Goal: Task Accomplishment & Management: Manage account settings

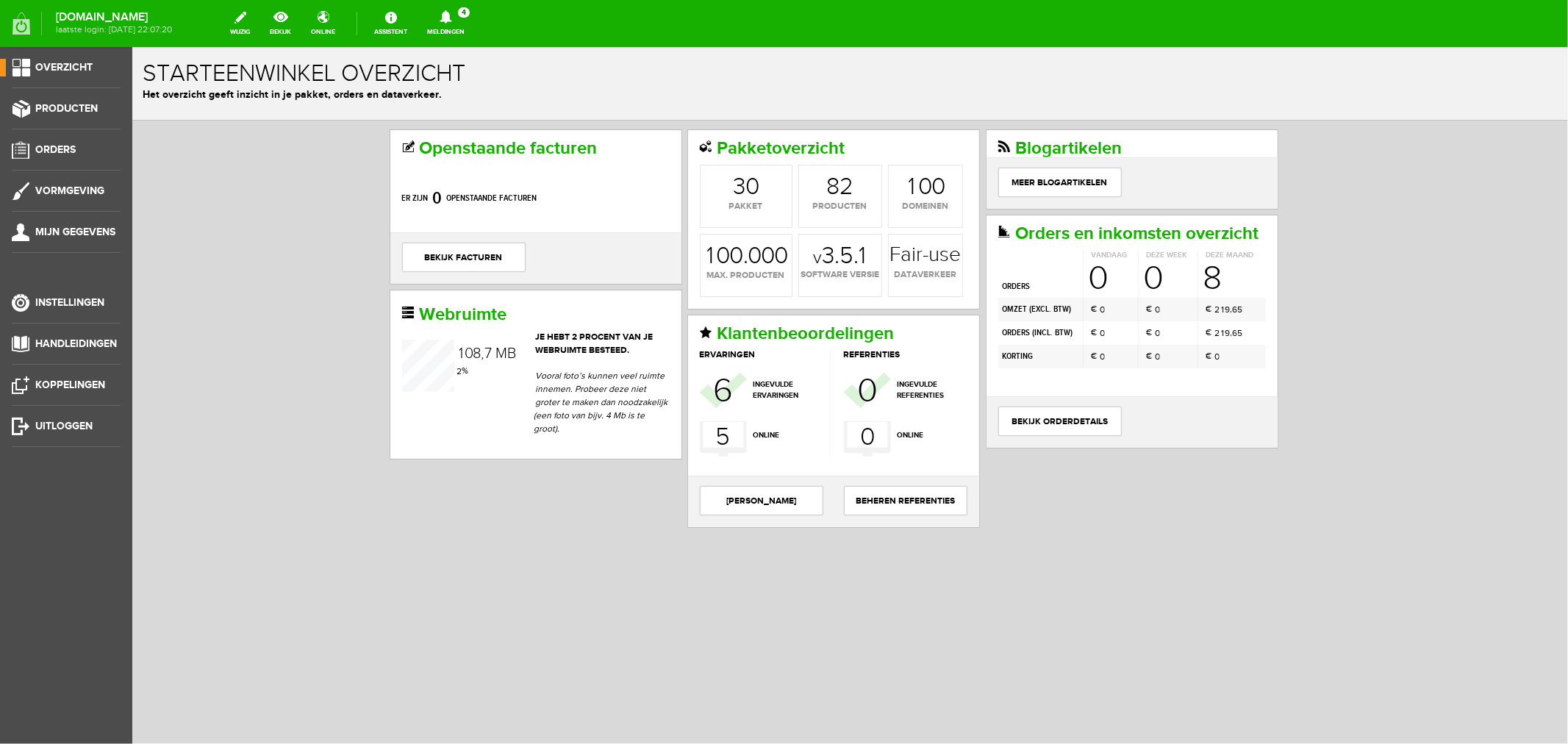
click at [452, 20] on icon at bounding box center [445, 17] width 12 height 14
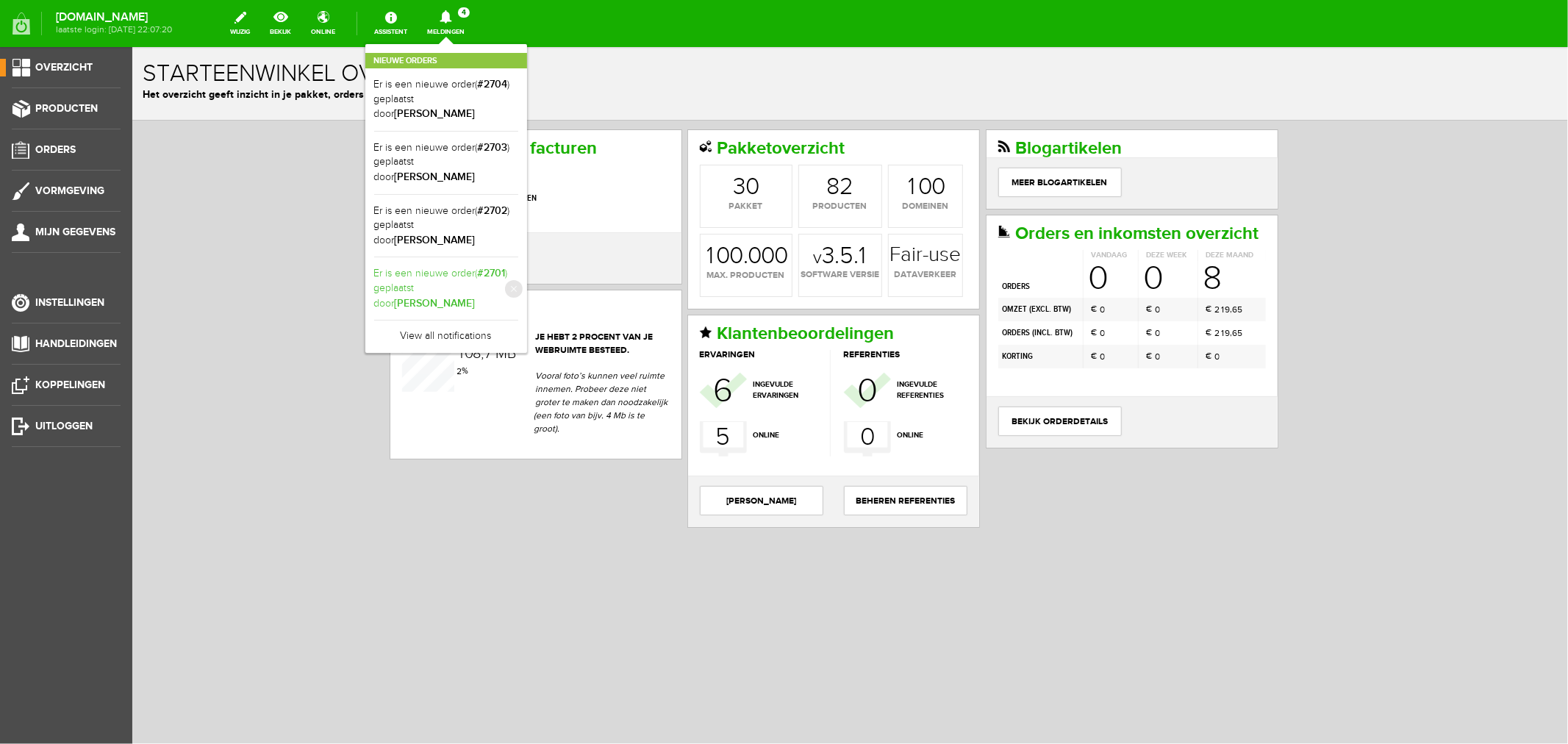
click at [473, 266] on link "Er is een nieuwe order( #2701 ) geplaatst door [PERSON_NAME]" at bounding box center [446, 289] width 144 height 45
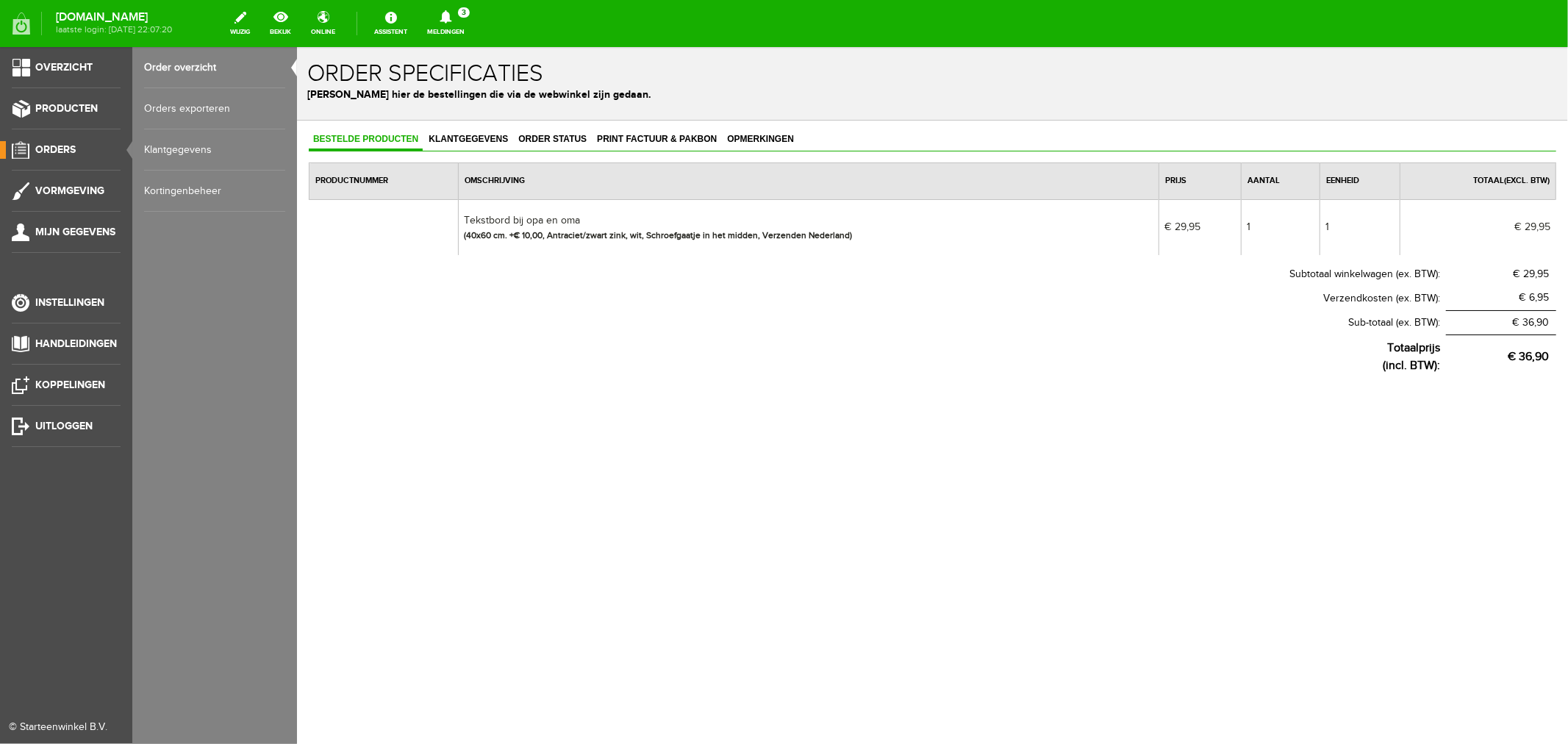
click at [184, 69] on link "Order overzicht" at bounding box center [215, 68] width 142 height 41
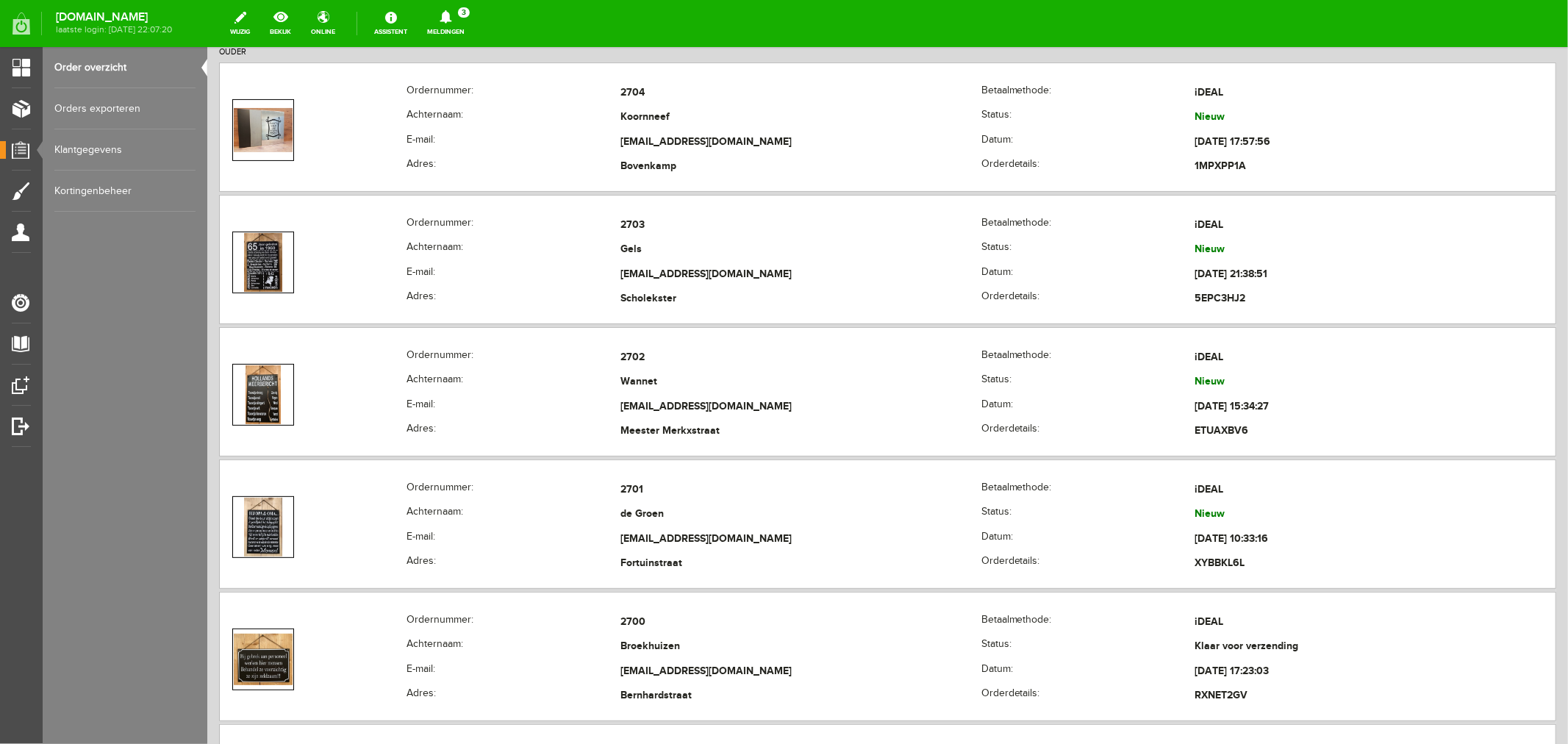
scroll to position [327, 0]
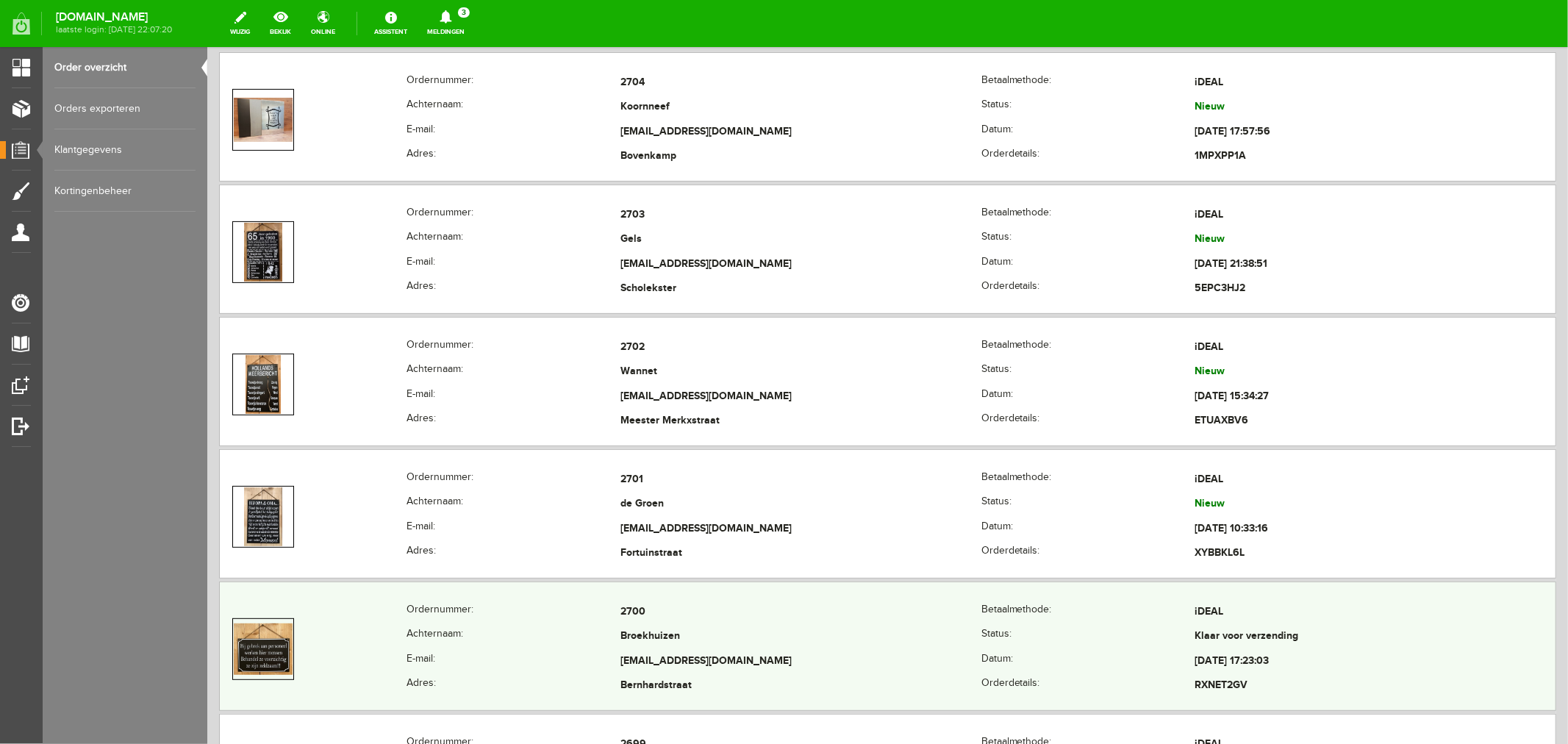
click at [645, 633] on td "Broekhuizen" at bounding box center [800, 636] width 361 height 25
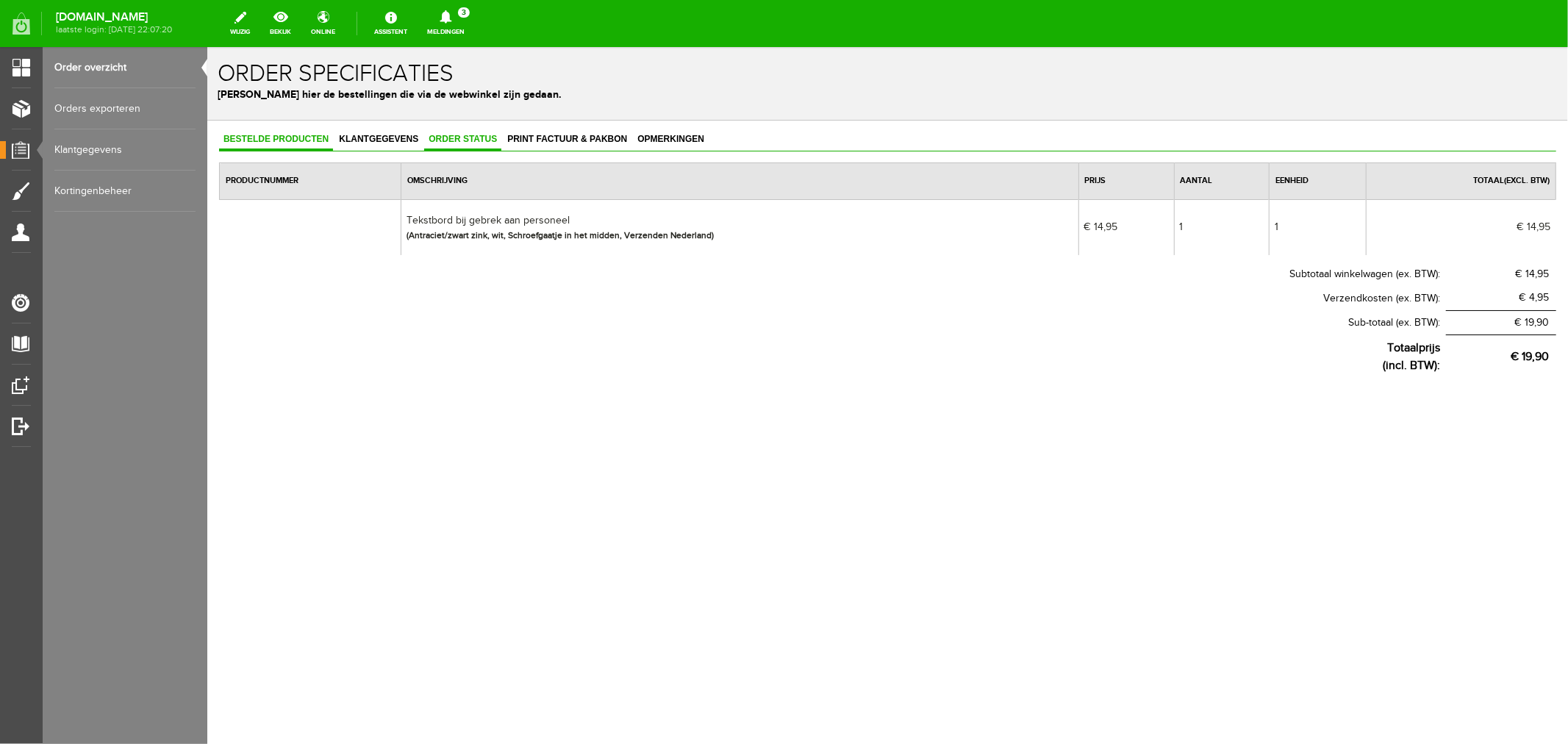
click at [467, 141] on span "Order status" at bounding box center [462, 138] width 77 height 10
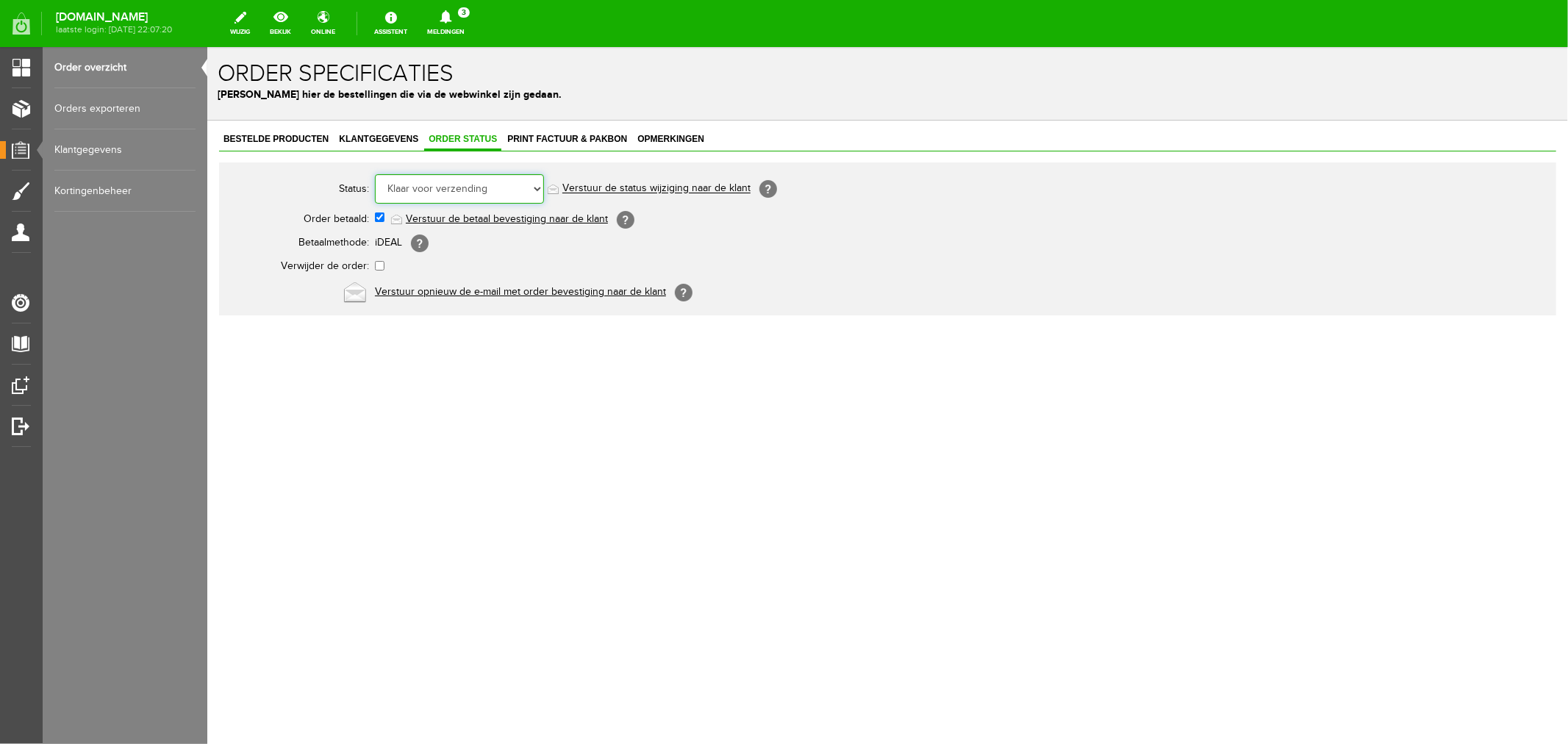
click at [448, 190] on select "Order niet afgerond Nieuw Order in behandeling Wacht op leverancier Wacht op be…" at bounding box center [459, 188] width 169 height 29
click at [375, 173] on select "Order niet afgerond Nieuw Order in behandeling Wacht op leverancier Wacht op be…" at bounding box center [459, 188] width 169 height 29
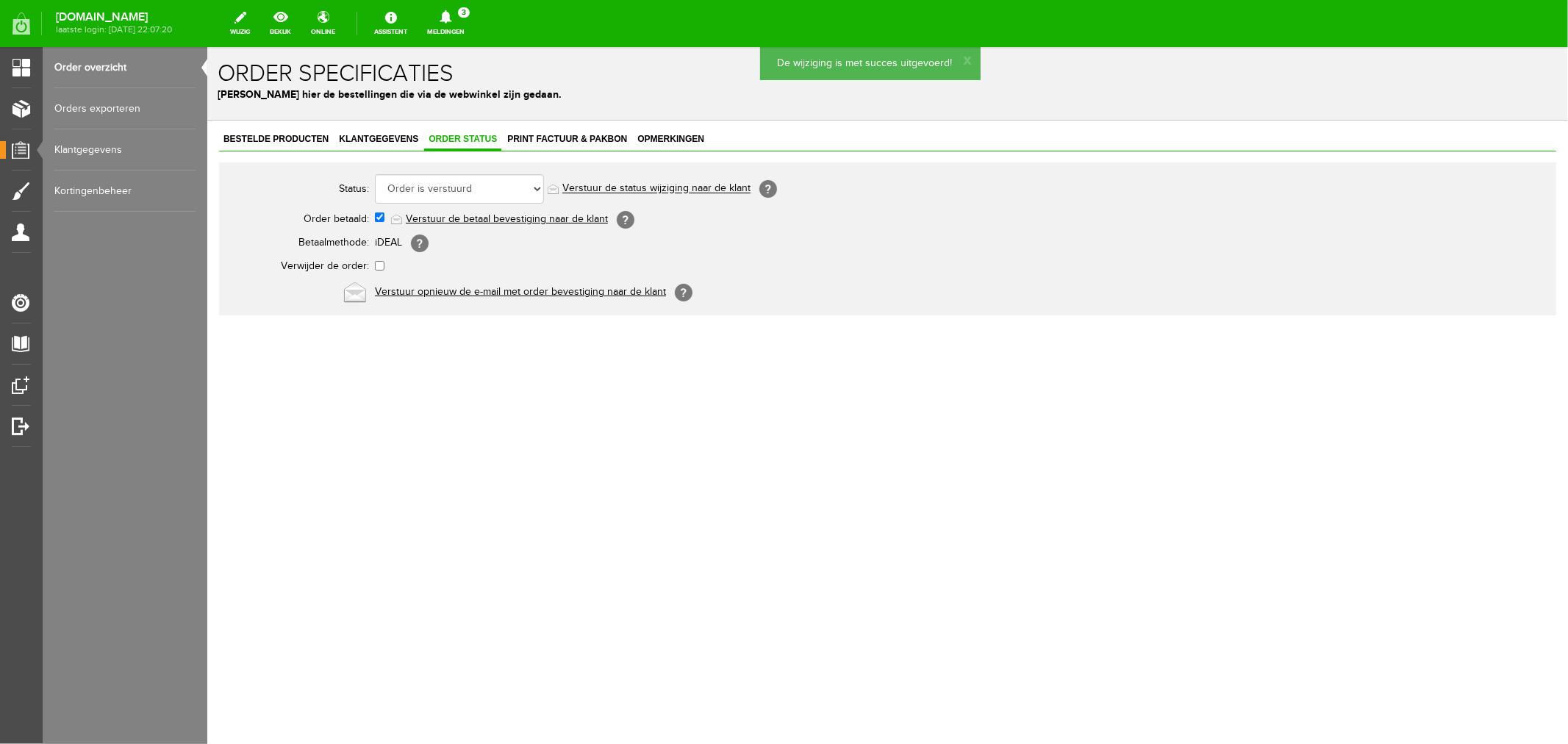
click at [98, 68] on link "Order overzicht" at bounding box center [125, 68] width 142 height 41
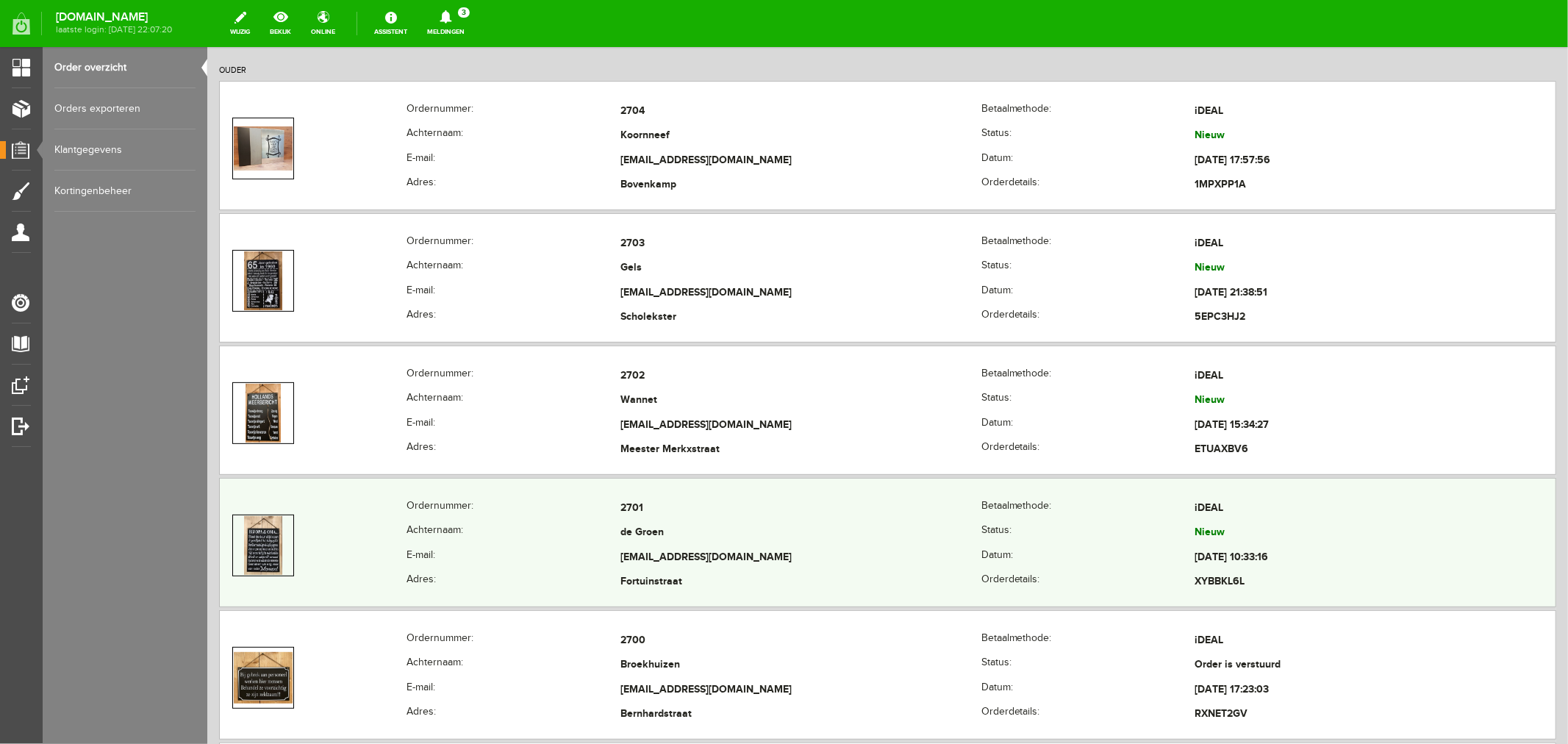
scroll to position [327, 0]
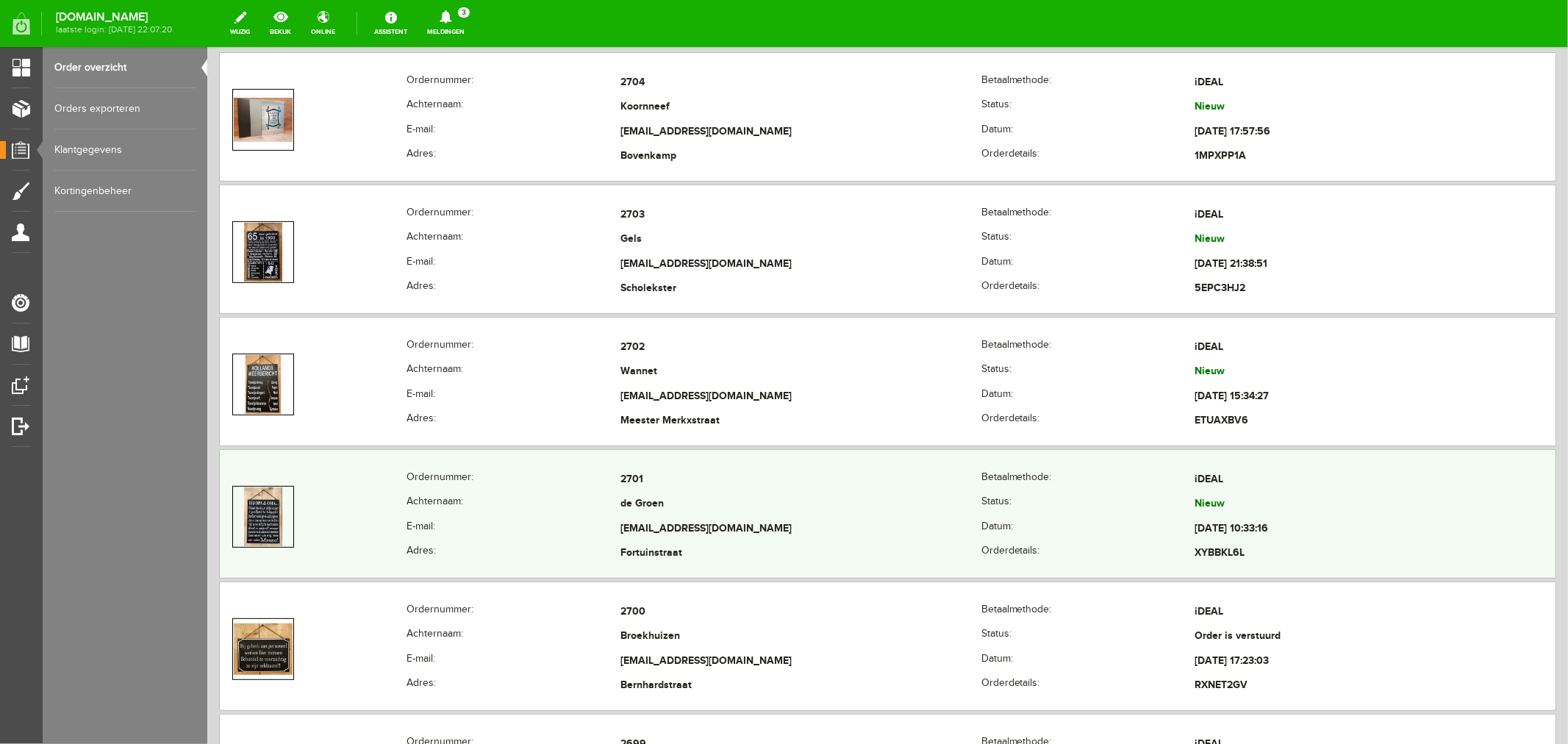
click at [632, 510] on td "de Groen" at bounding box center [800, 504] width 361 height 25
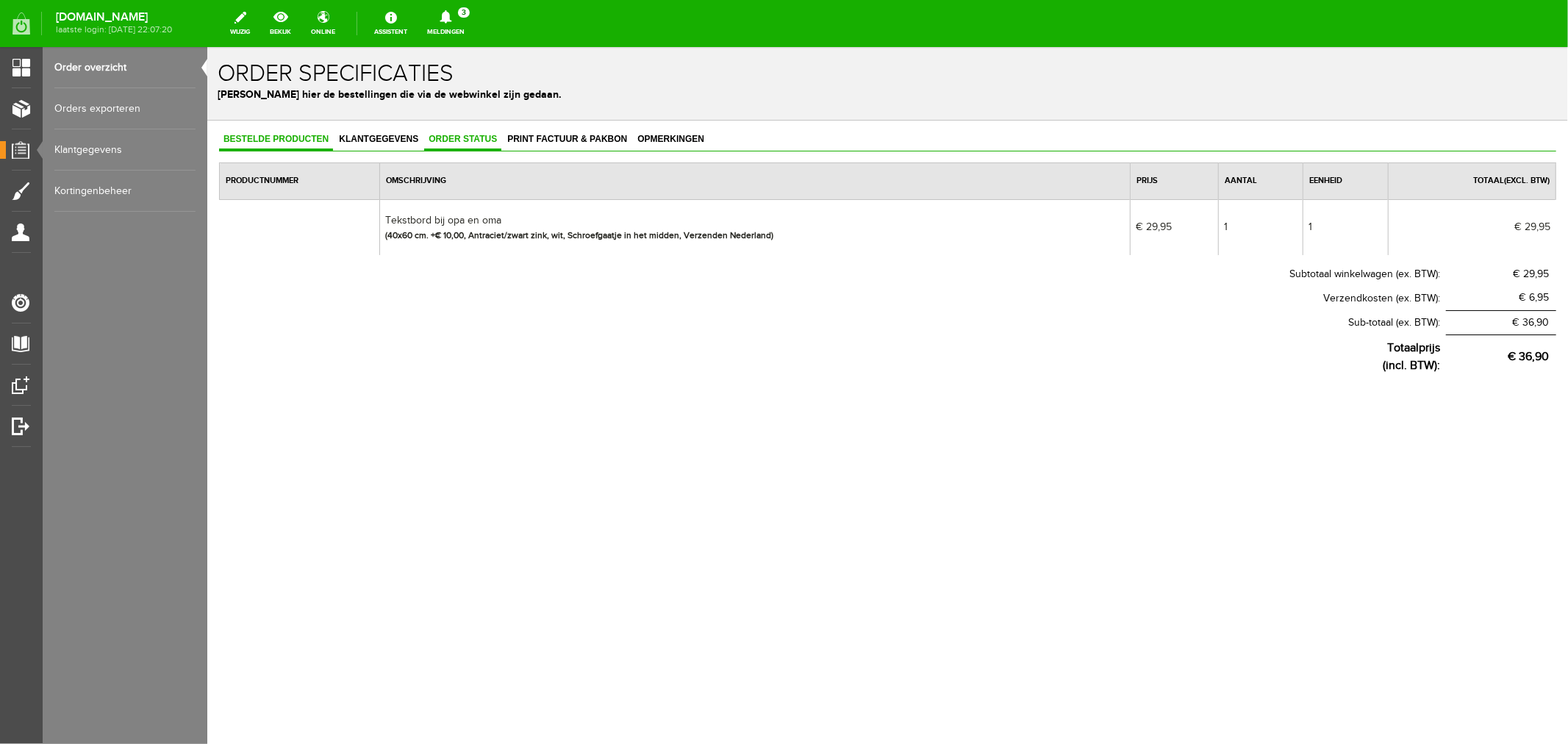
click at [455, 135] on span "Order status" at bounding box center [462, 138] width 77 height 10
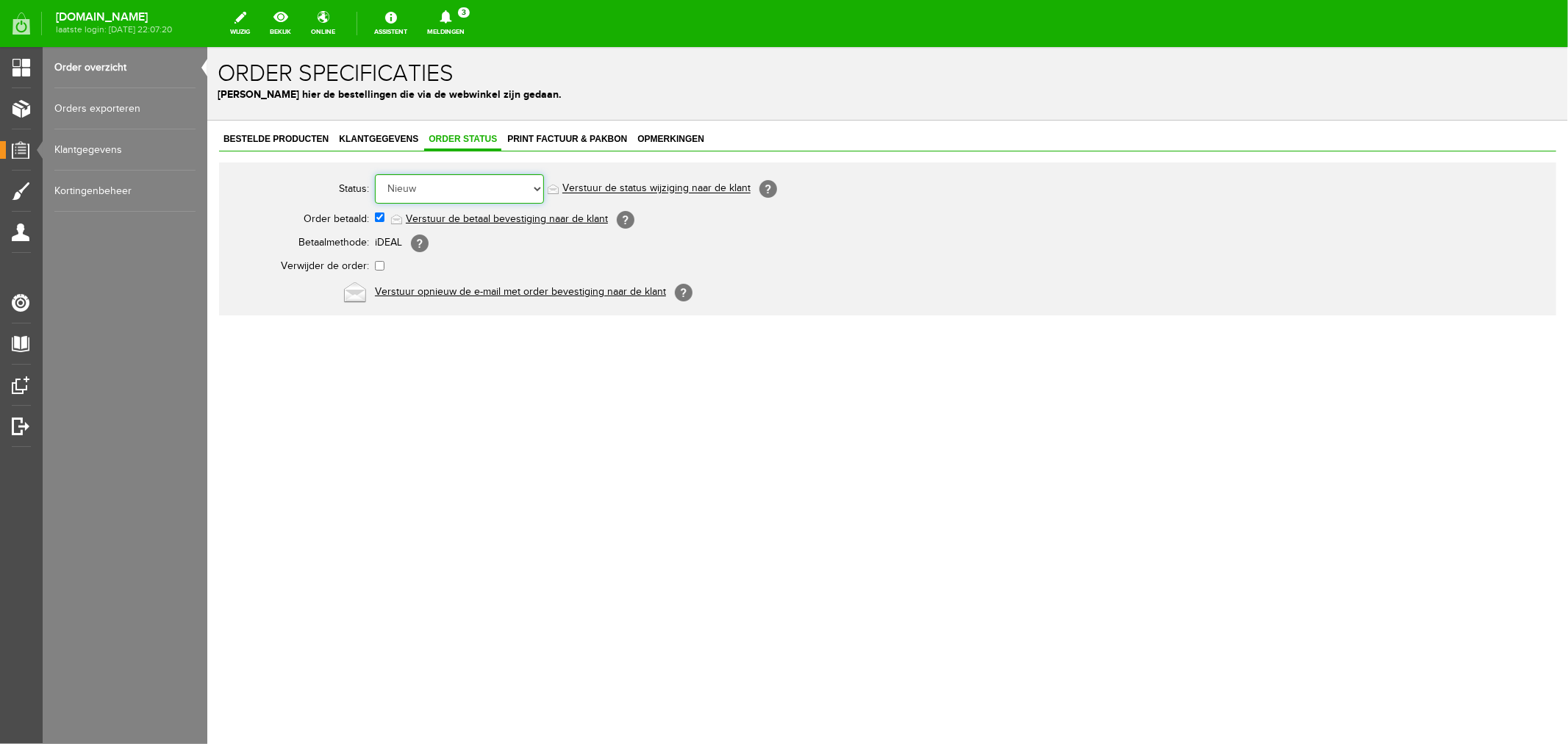
click at [445, 192] on select "Order niet afgerond Nieuw Order in behandeling Wacht op leverancier Wacht op be…" at bounding box center [459, 188] width 169 height 29
click at [375, 173] on select "Order niet afgerond Nieuw Order in behandeling Wacht op leverancier Wacht op be…" at bounding box center [459, 188] width 169 height 29
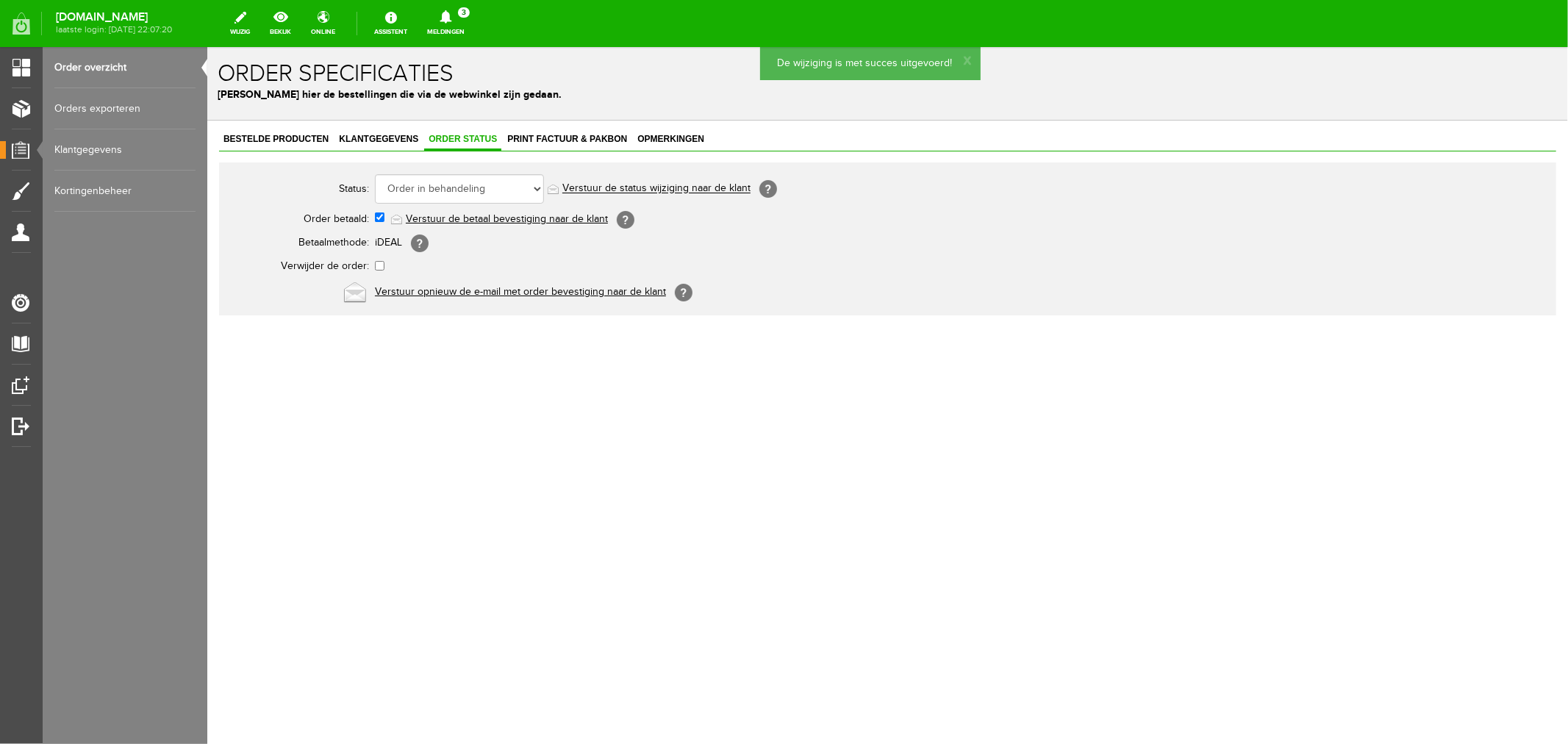
click at [639, 190] on link "Verstuur de status wijziging naar de klant" at bounding box center [655, 188] width 188 height 12
click at [393, 141] on span "Klantgegevens" at bounding box center [378, 138] width 88 height 10
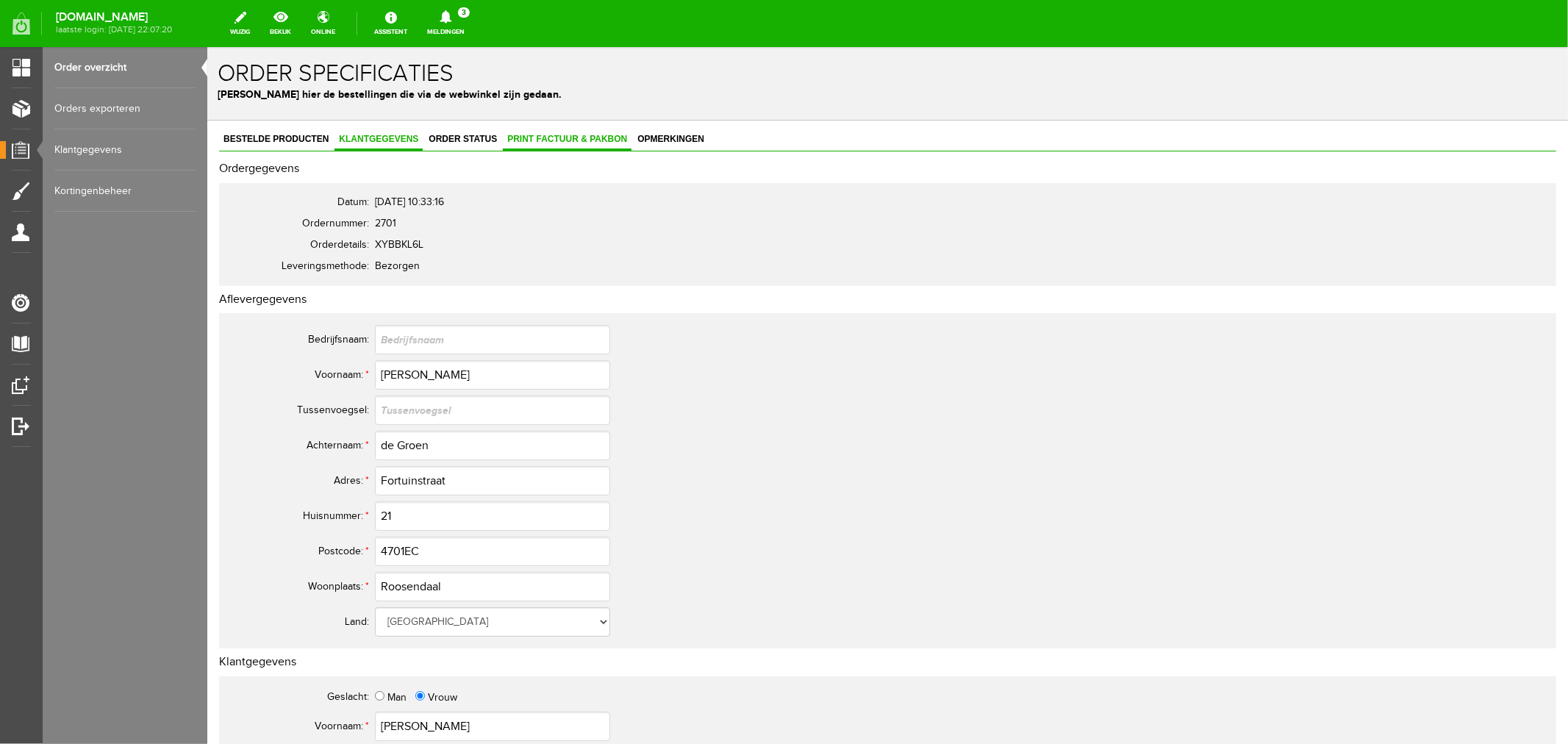
click at [541, 137] on span "Print factuur & pakbon" at bounding box center [567, 138] width 129 height 10
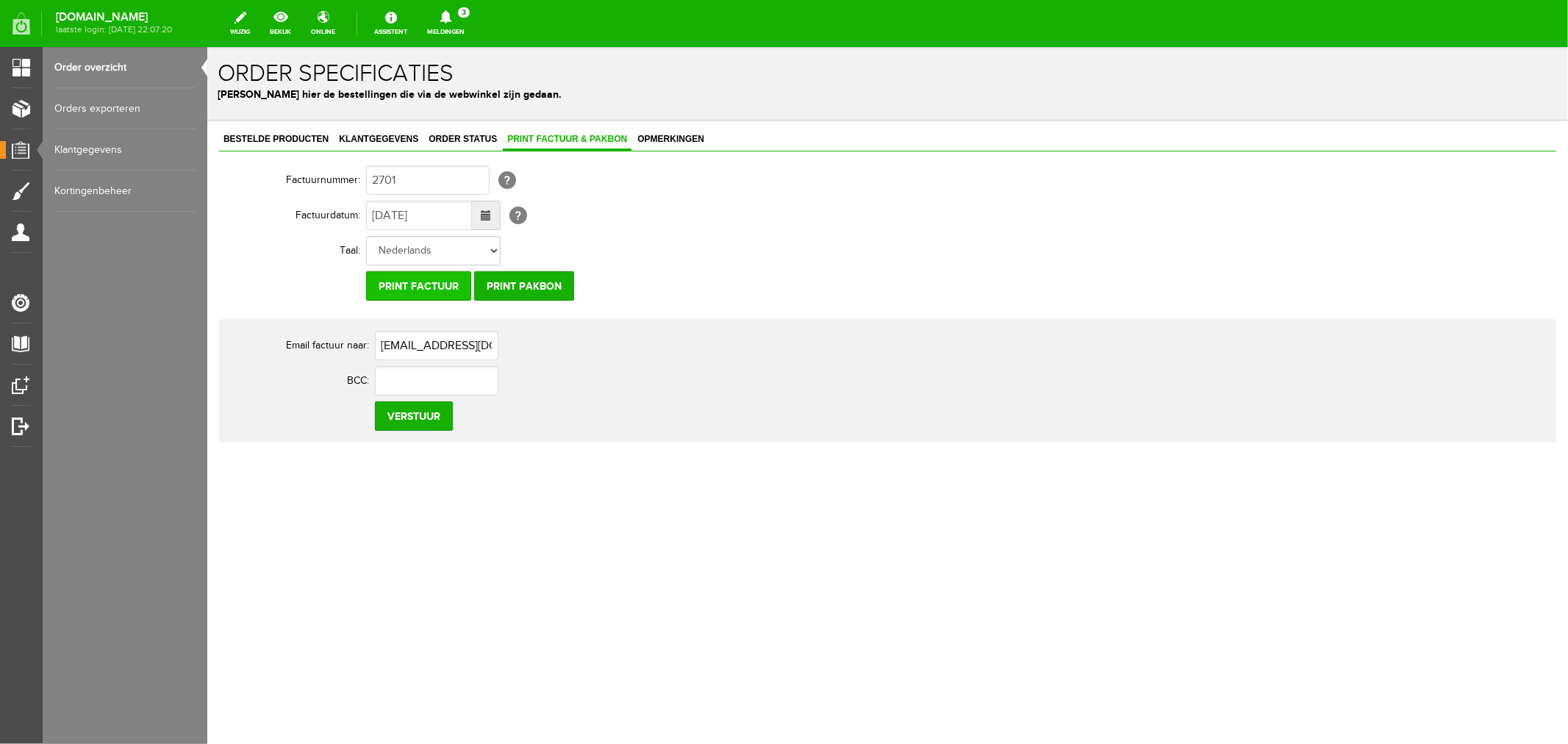
click at [425, 285] on input "Print factuur" at bounding box center [418, 285] width 105 height 29
click at [473, 10] on link "Meldingen 3 Nieuwe orders Er is een nieuwe order( #2704 ) geplaatst door [PERSO…" at bounding box center [445, 23] width 55 height 33
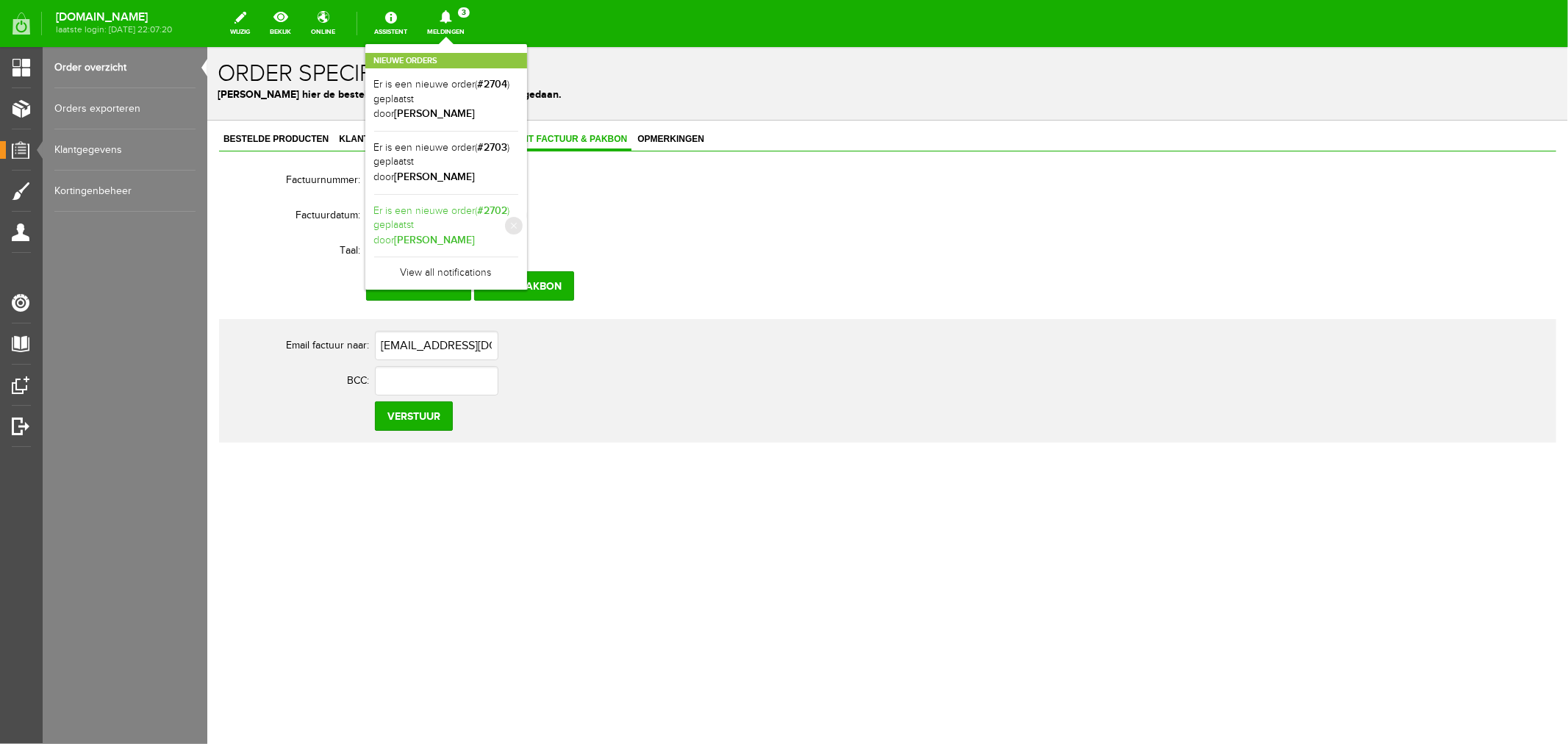
click at [497, 215] on link "Er is een nieuwe order( #2702 ) geplaatst door [PERSON_NAME]" at bounding box center [446, 226] width 144 height 45
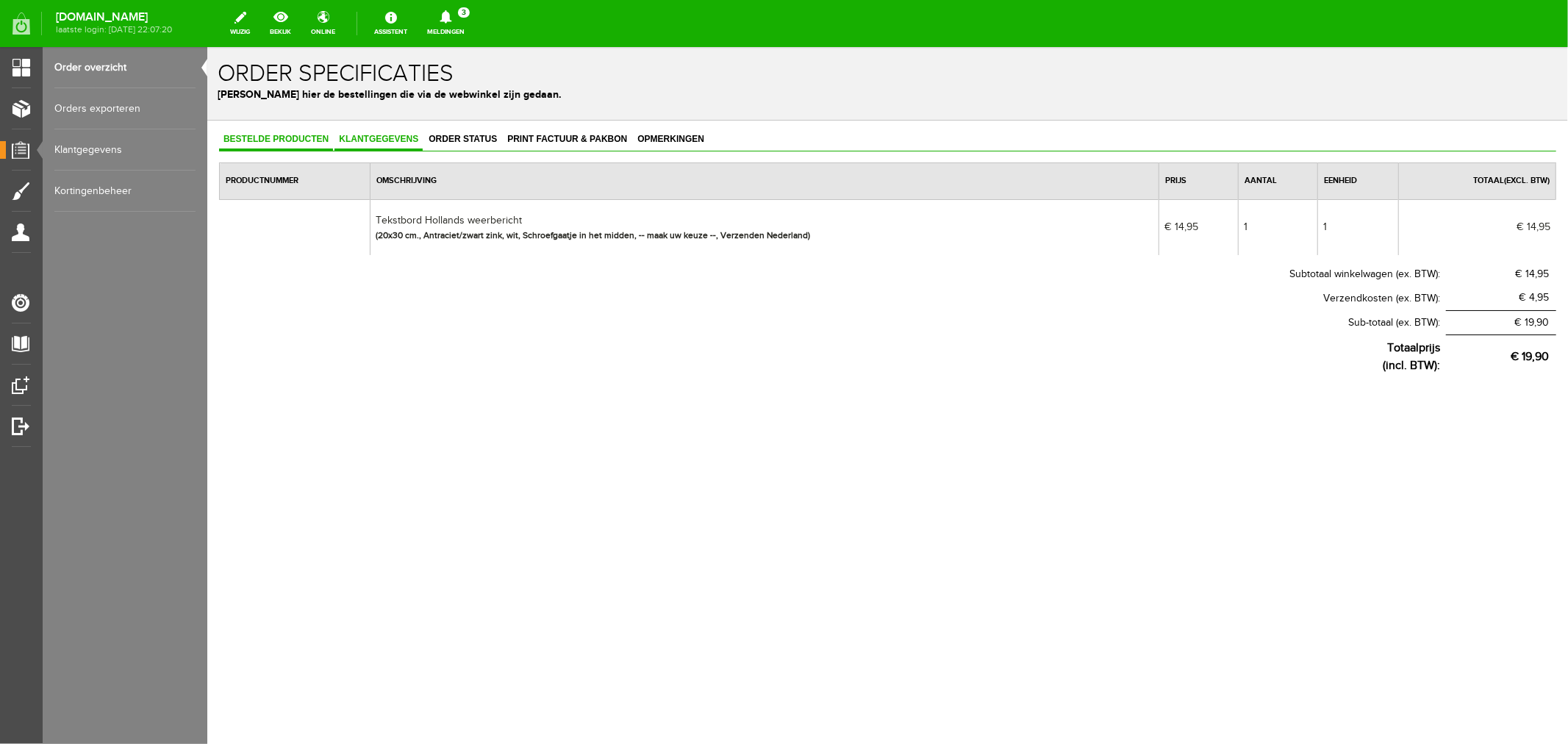
click at [378, 141] on span "Klantgegevens" at bounding box center [378, 138] width 88 height 10
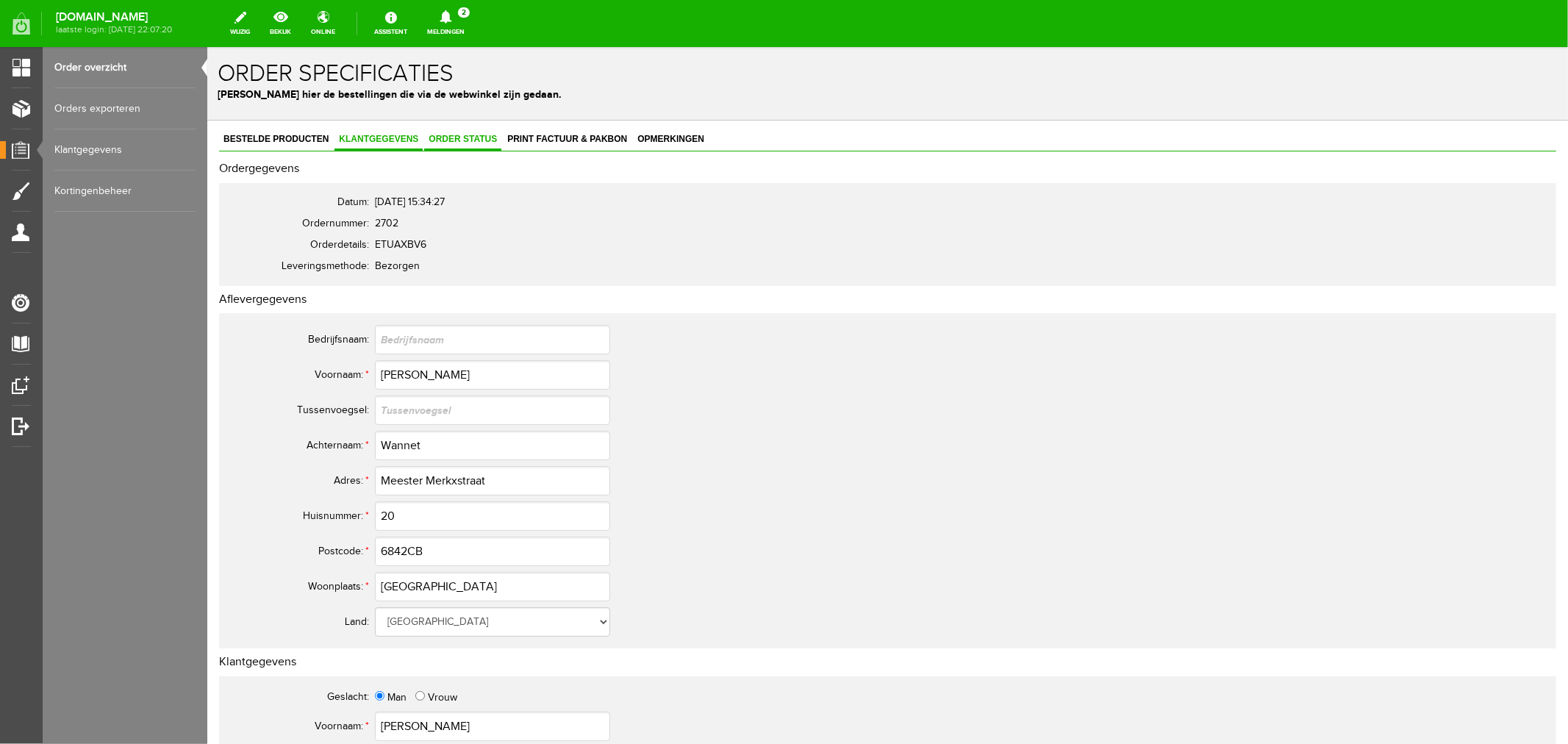
click at [479, 143] on link "Order status" at bounding box center [462, 139] width 77 height 21
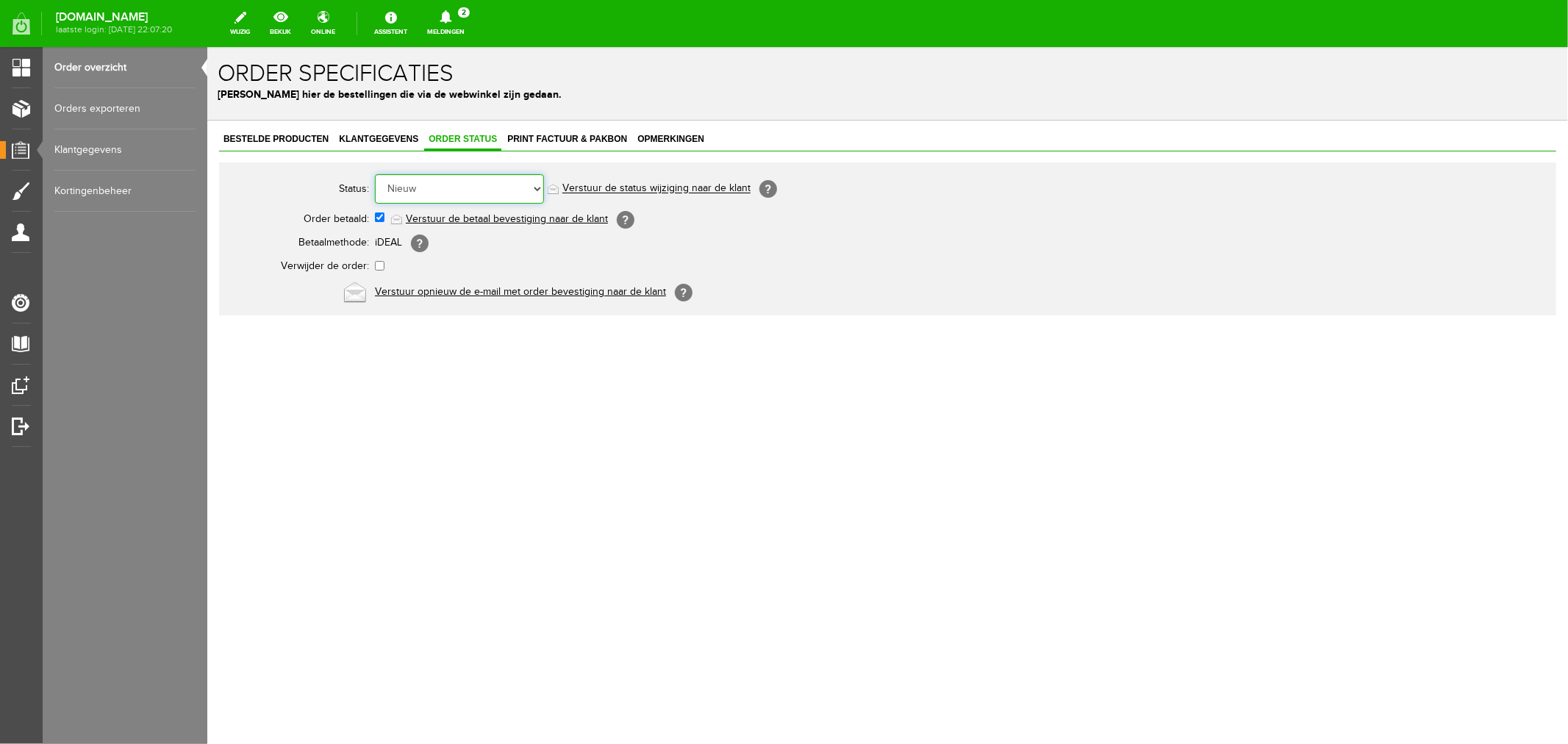
click at [429, 192] on select "Order niet afgerond Nieuw Order in behandeling Wacht op leverancier Wacht op be…" at bounding box center [459, 188] width 169 height 29
select select "2"
click at [375, 173] on select "Order niet afgerond Nieuw Order in behandeling Wacht op leverancier Wacht op be…" at bounding box center [459, 188] width 169 height 29
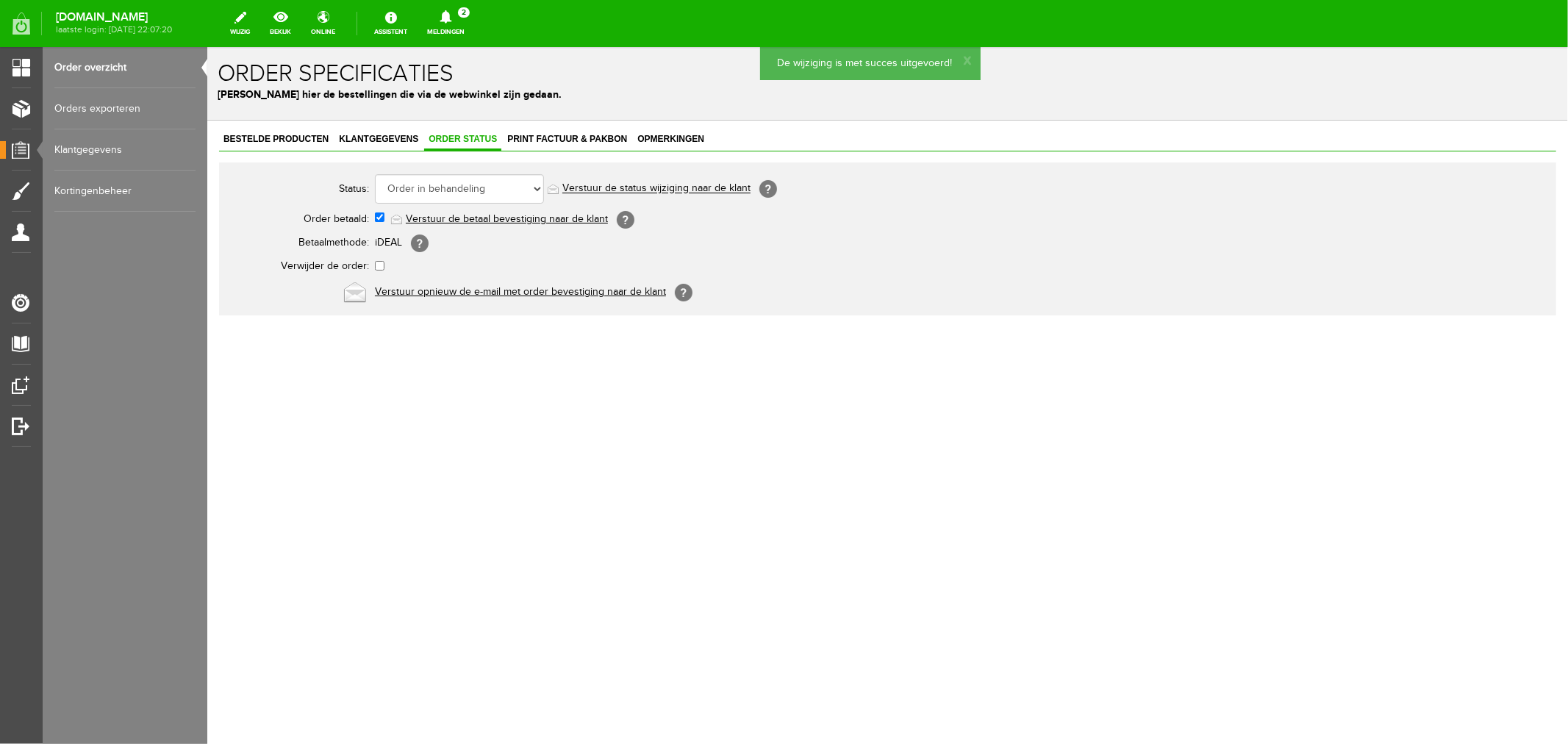
click at [604, 189] on link "Verstuur de status wijziging naar de klant" at bounding box center [655, 188] width 188 height 12
click at [557, 139] on span "Print factuur & pakbon" at bounding box center [567, 138] width 129 height 10
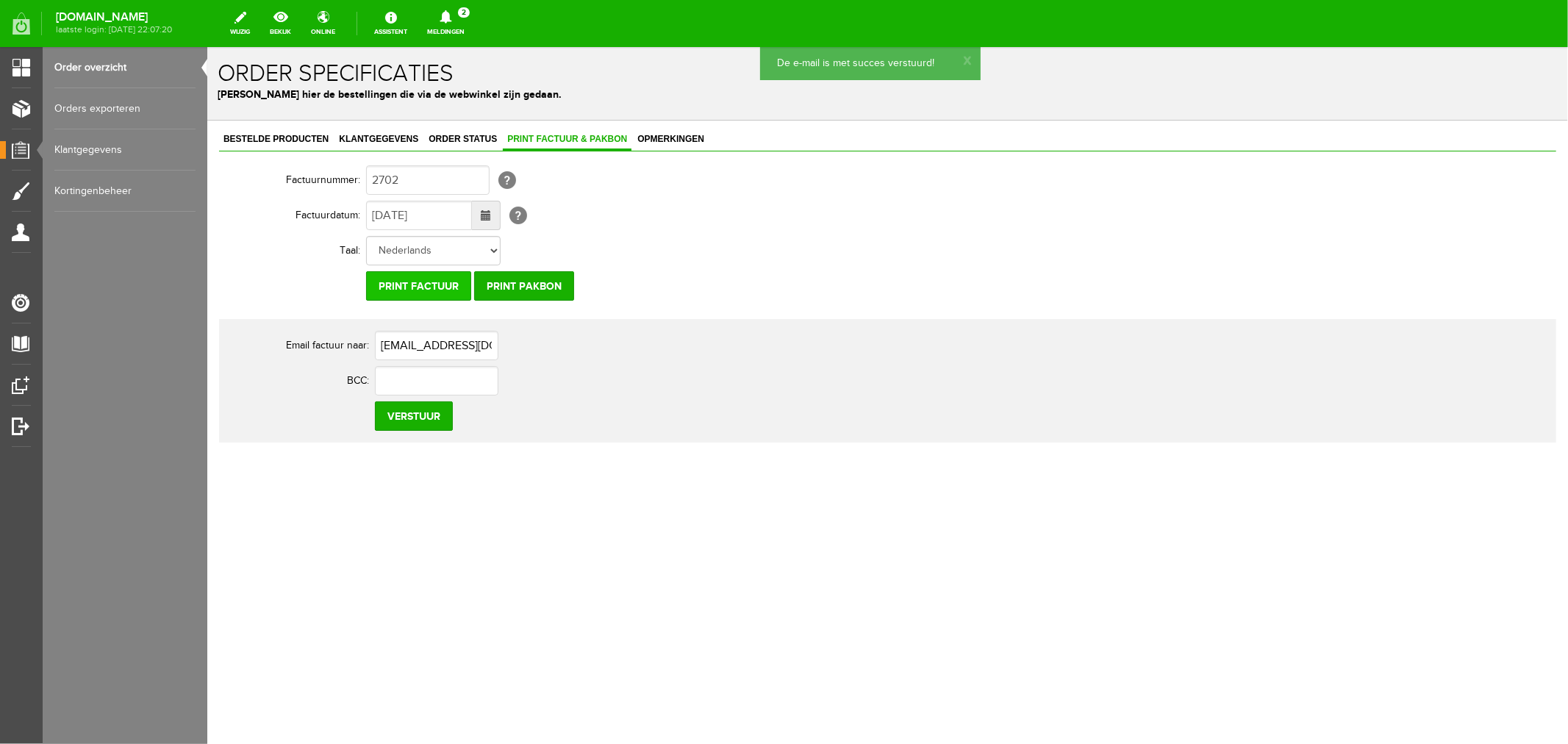
click at [427, 288] on input "Print factuur" at bounding box center [418, 285] width 105 height 29
click at [464, 22] on icon at bounding box center [445, 17] width 37 height 14
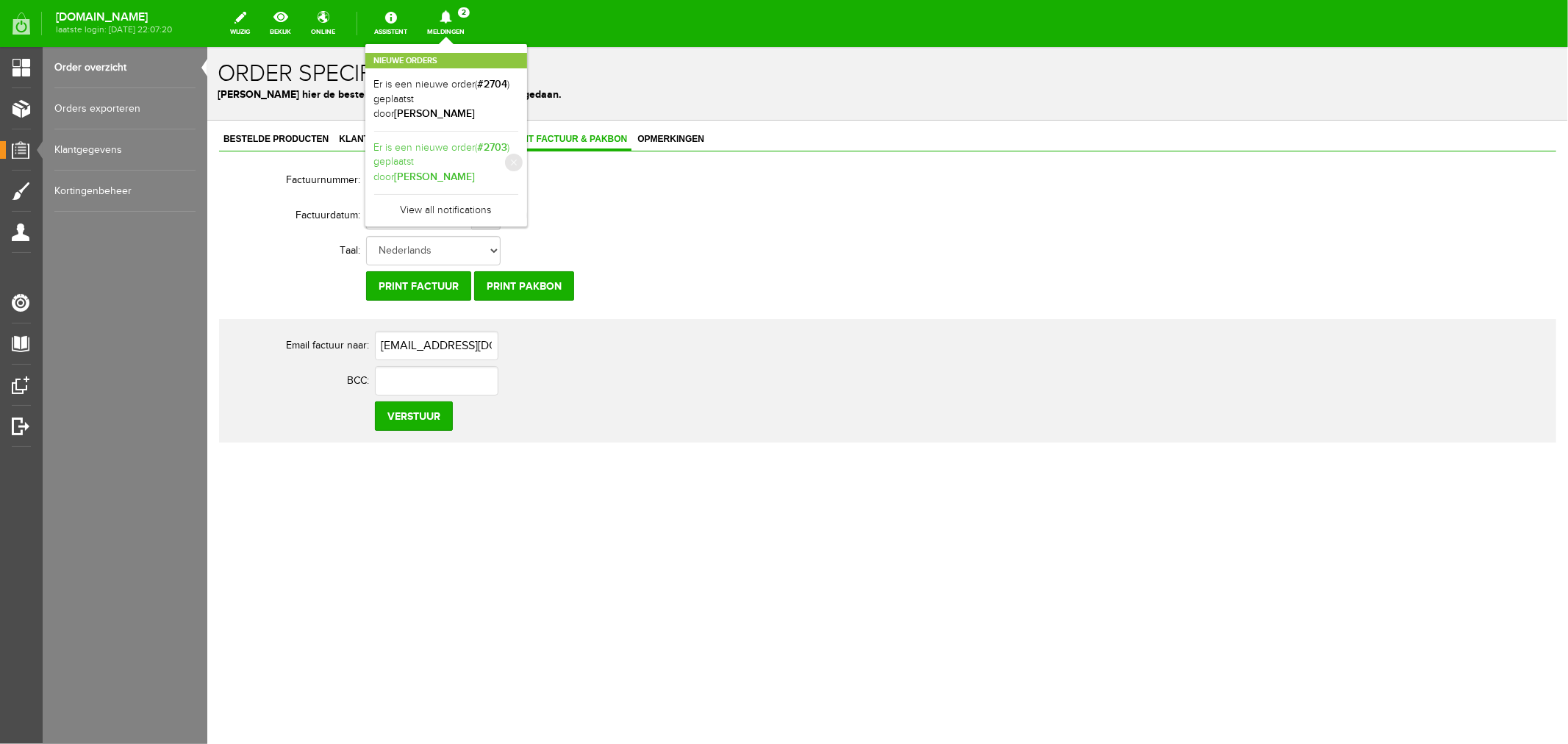
click at [466, 149] on link "Er is een nieuwe order( #2703 ) geplaatst door [PERSON_NAME]" at bounding box center [446, 163] width 144 height 45
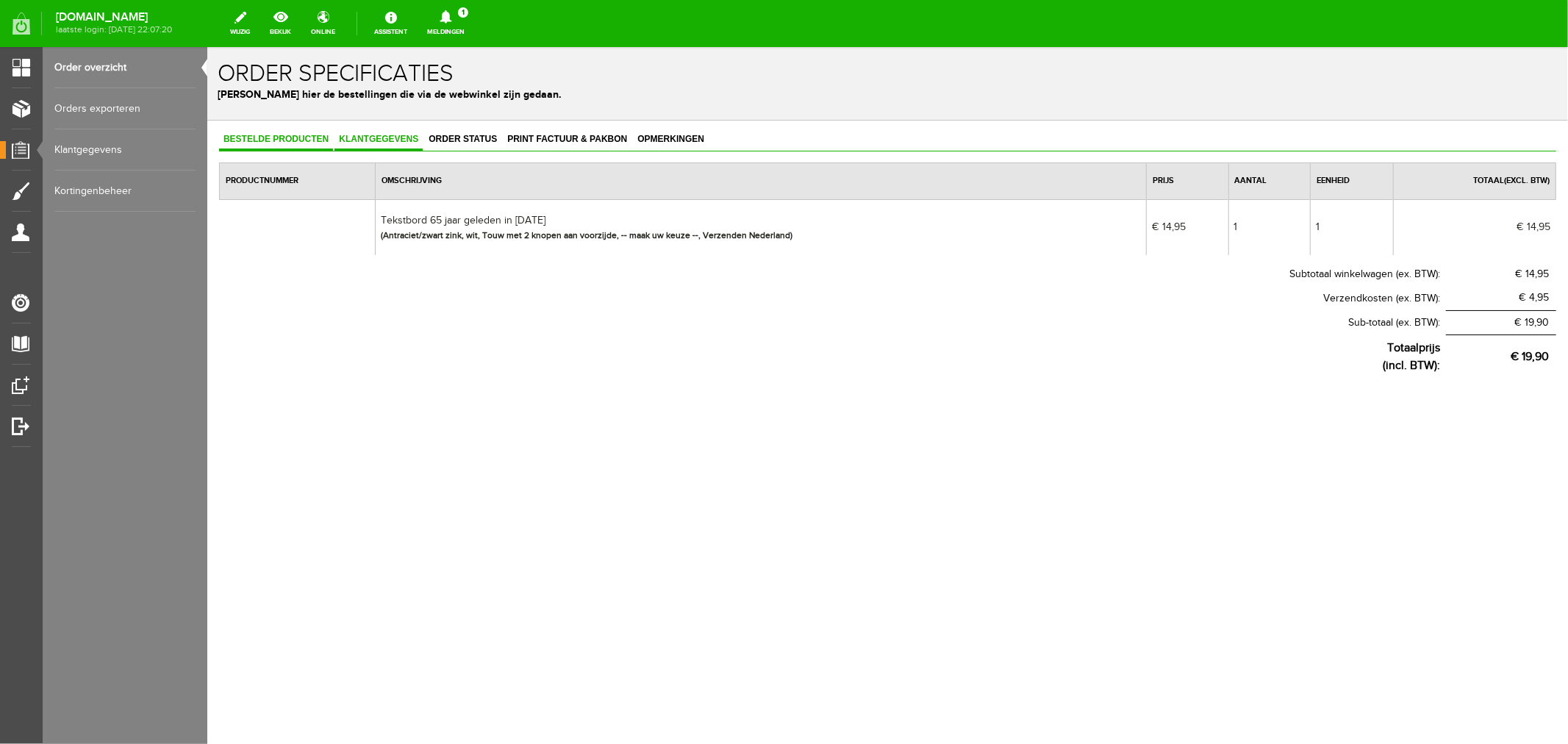
click at [380, 139] on span "Klantgegevens" at bounding box center [378, 138] width 88 height 10
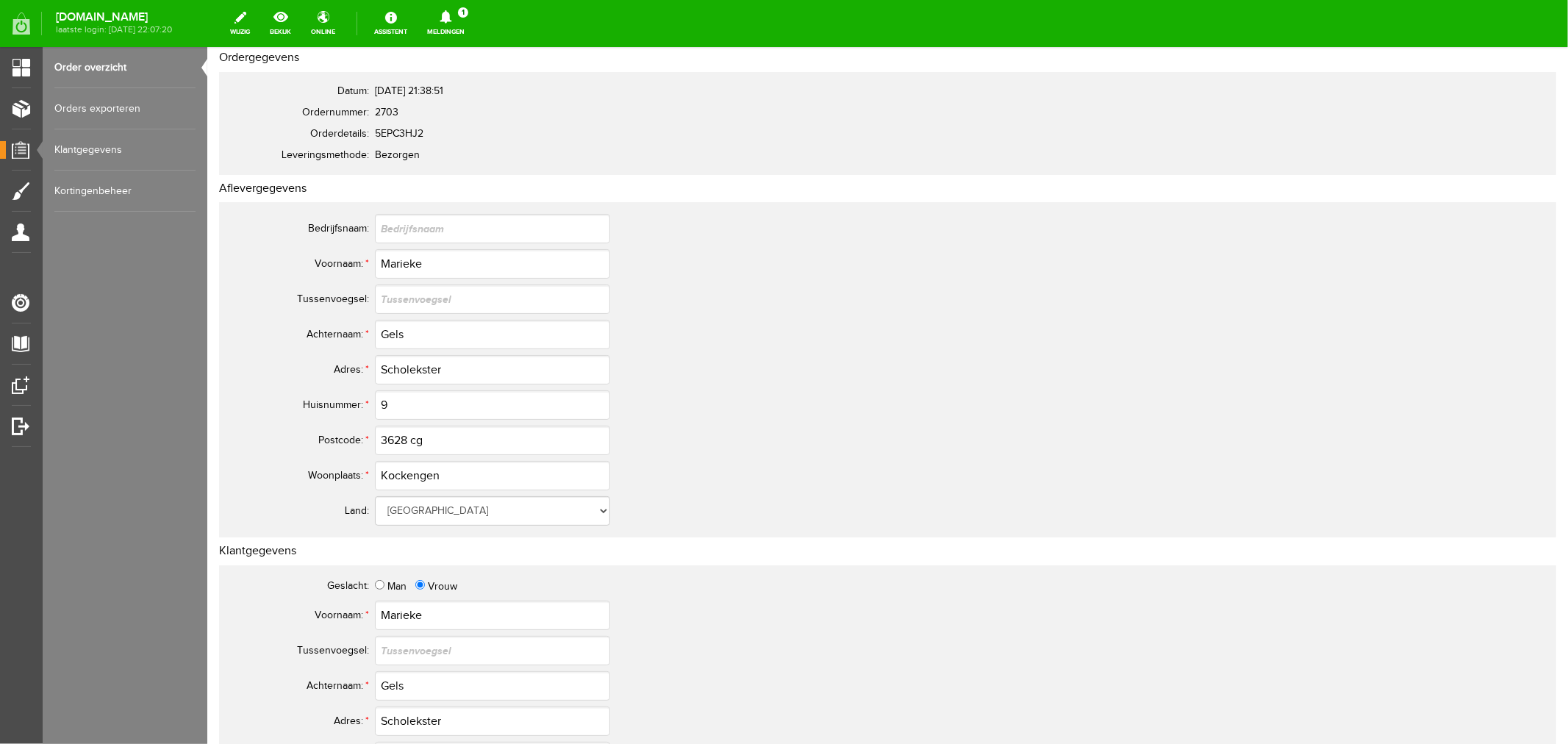
scroll to position [82, 0]
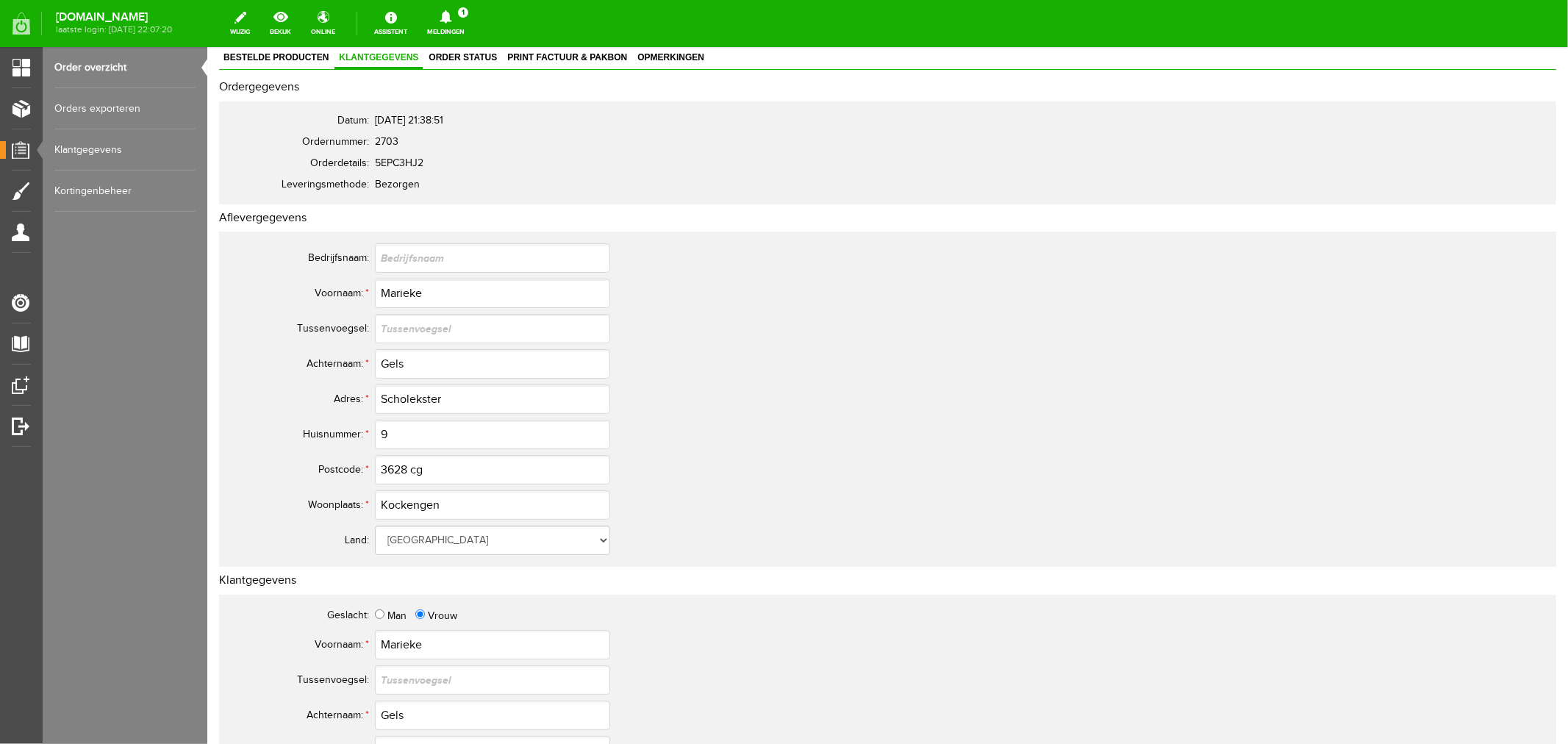
click at [473, 25] on link "Meldingen 1 Nieuwe orders Er is een nieuwe order( #2704 ) geplaatst door [PERSO…" at bounding box center [445, 23] width 55 height 33
click at [458, 90] on link "Er is een nieuwe order( #2704 ) geplaatst door [PERSON_NAME]" at bounding box center [446, 99] width 144 height 45
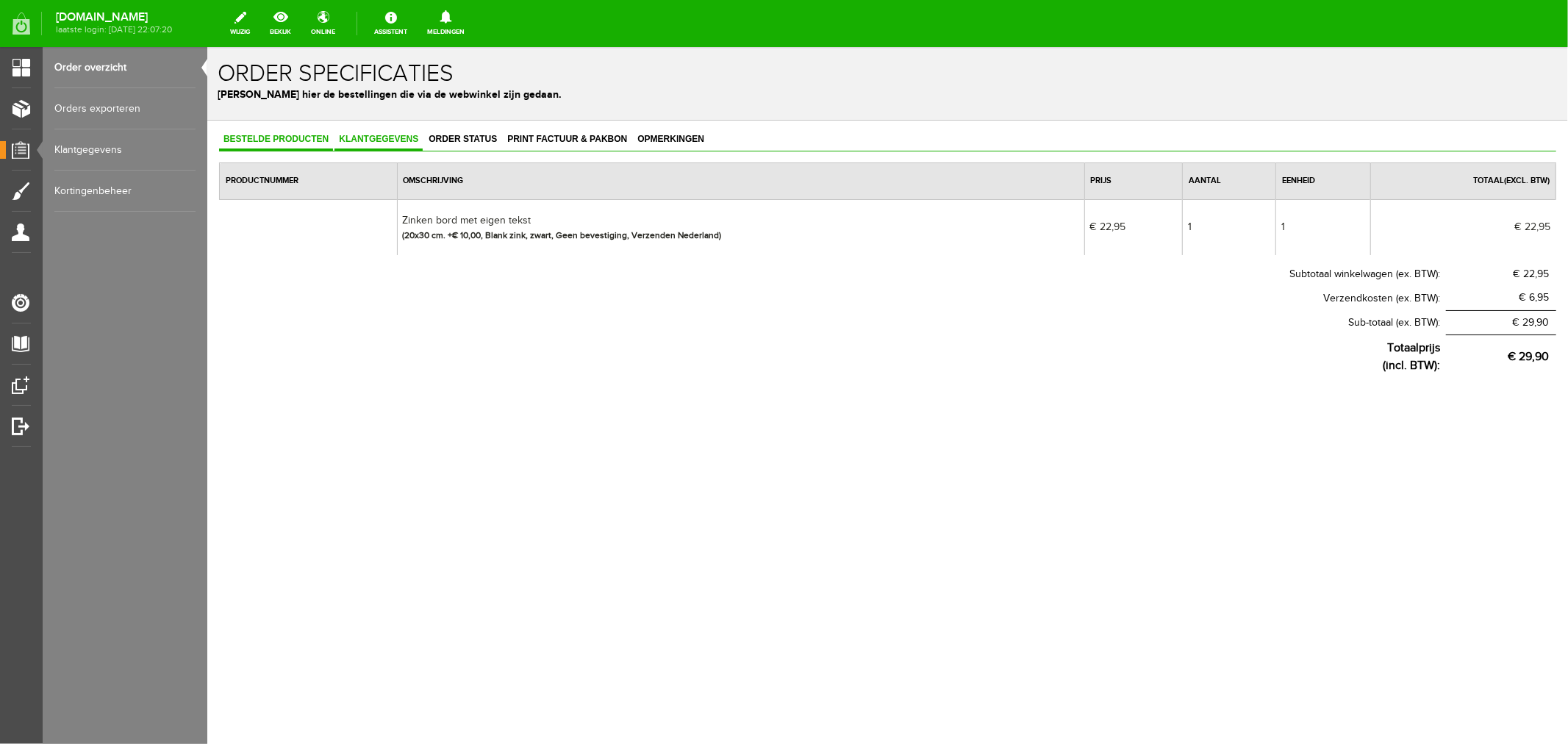
click at [363, 141] on span "Klantgegevens" at bounding box center [378, 138] width 88 height 10
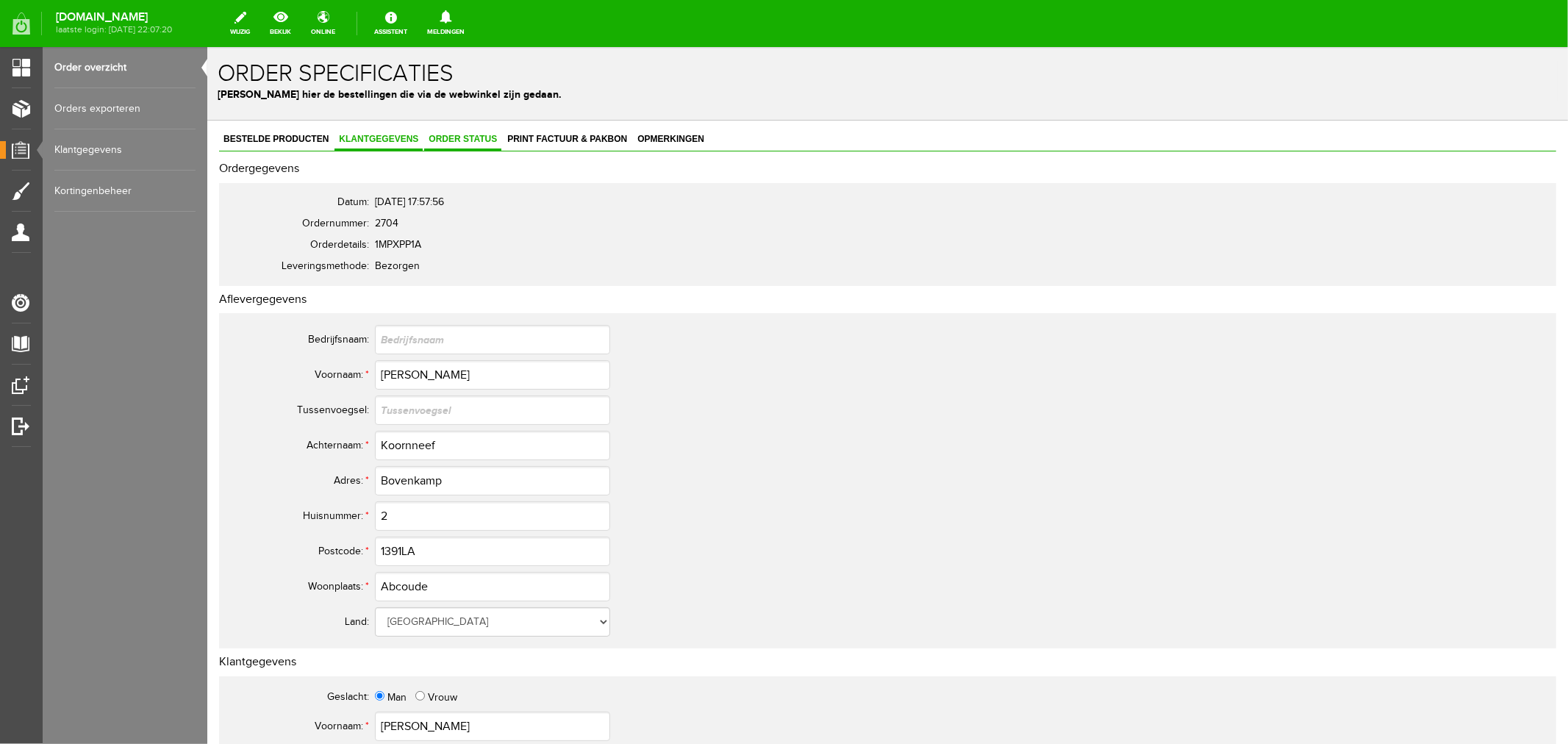
click at [460, 141] on span "Order status" at bounding box center [462, 138] width 77 height 10
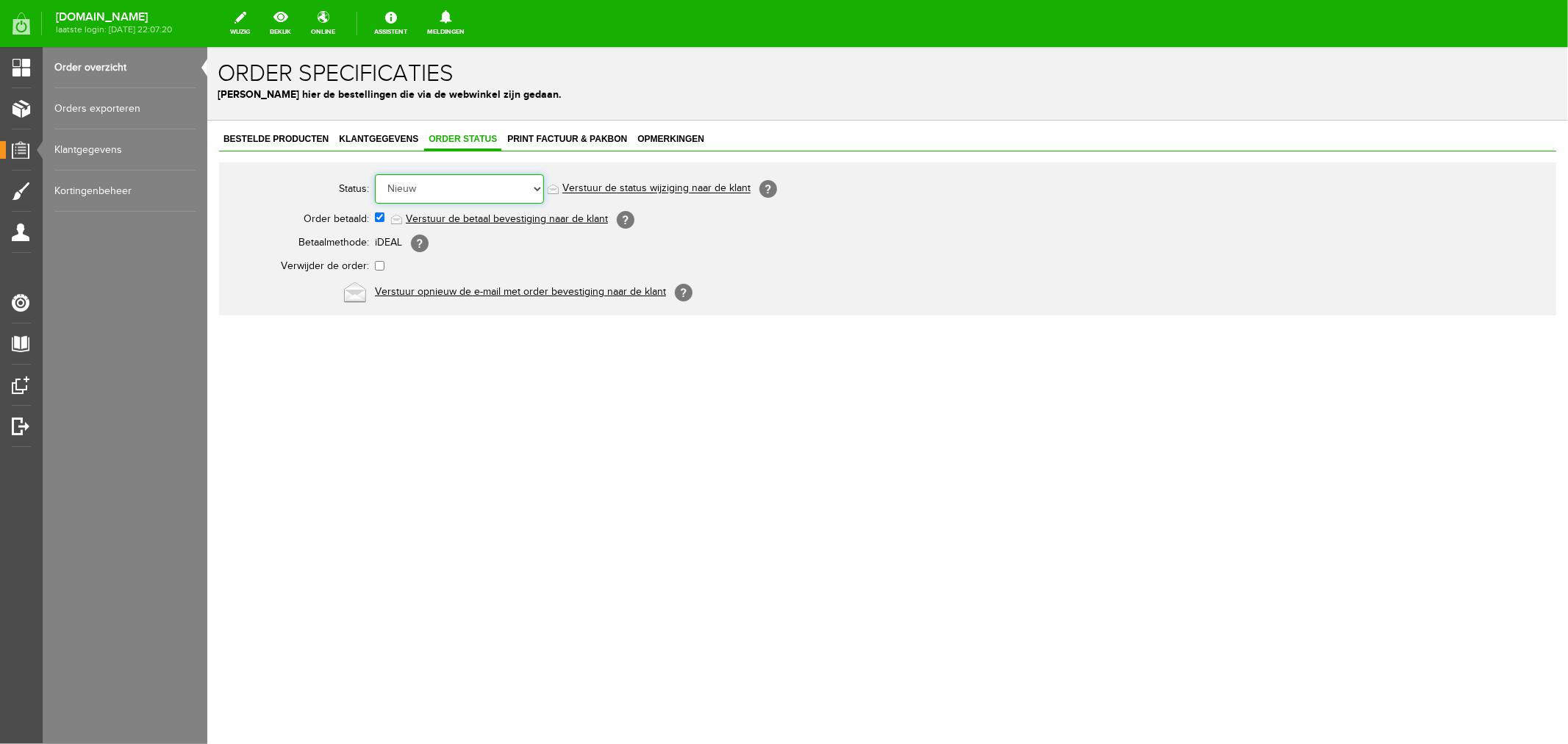
click at [444, 188] on select "Order niet afgerond Nieuw Order in behandeling Wacht op leverancier Wacht op be…" at bounding box center [459, 188] width 169 height 29
click at [375, 173] on select "Order niet afgerond Nieuw Order in behandeling Wacht op leverancier Wacht op be…" at bounding box center [459, 188] width 169 height 29
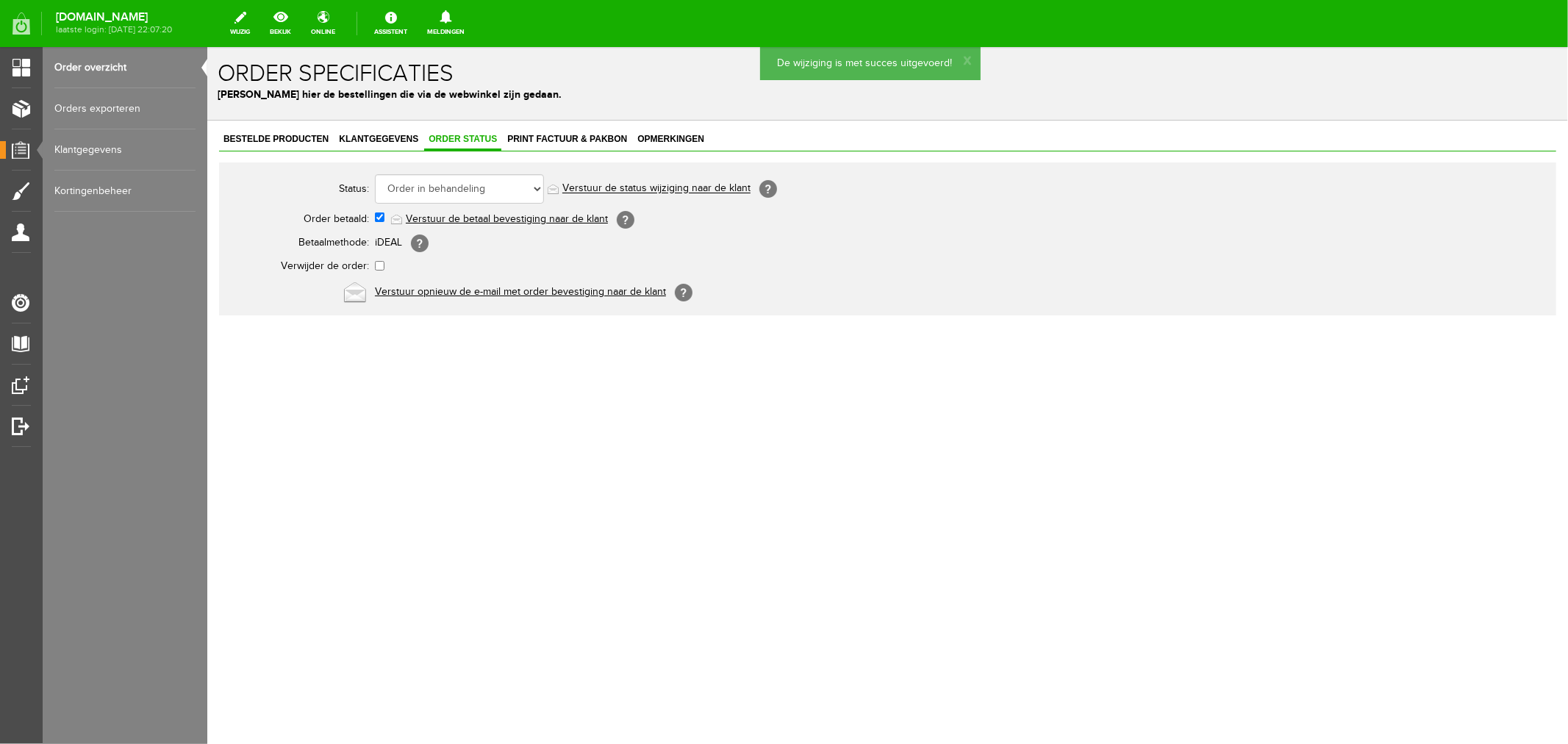
click at [591, 190] on link "Verstuur de status wijziging naar de klant" at bounding box center [655, 188] width 188 height 12
click at [538, 137] on span "Print factuur & pakbon" at bounding box center [567, 138] width 129 height 10
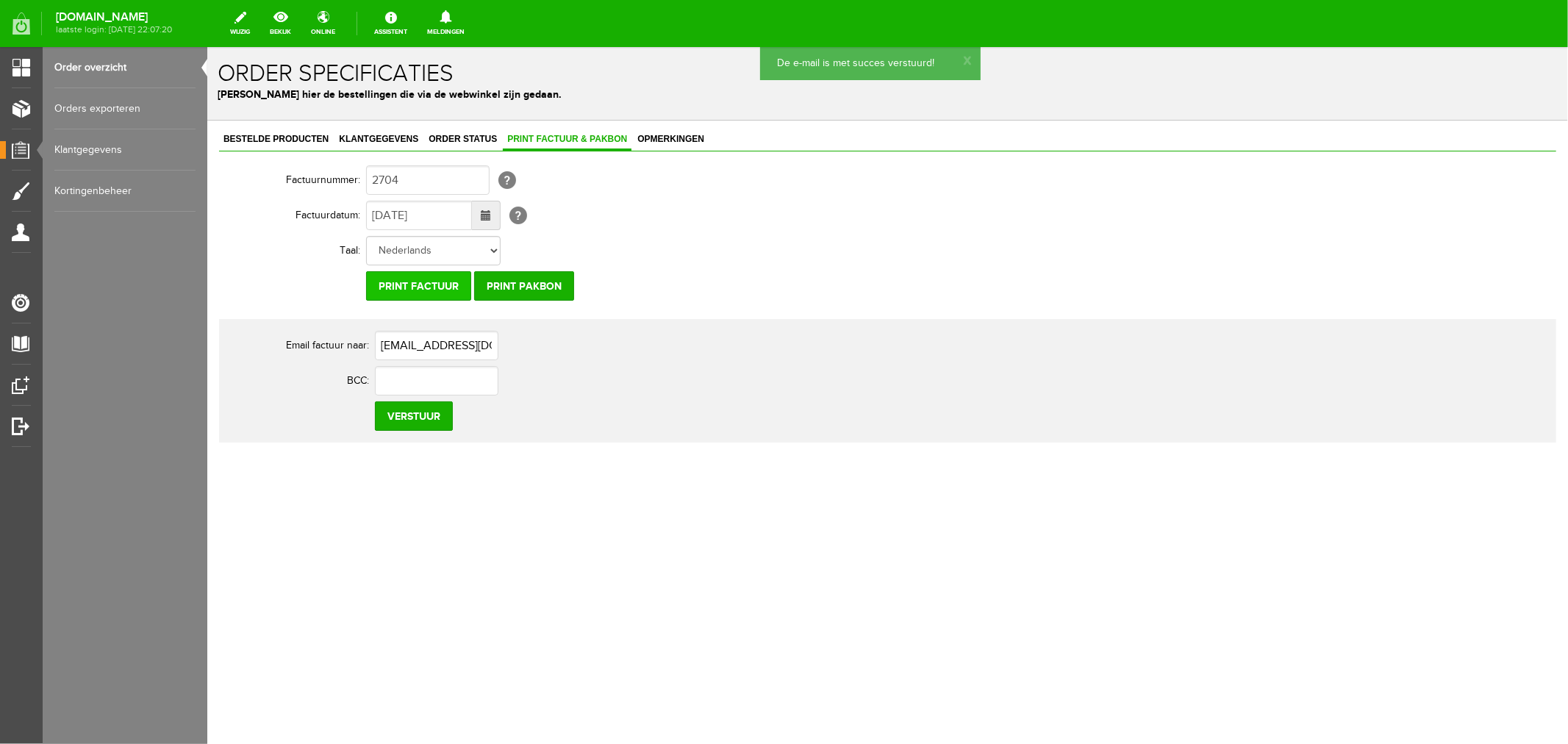
click at [406, 286] on input "Print factuur" at bounding box center [418, 285] width 105 height 29
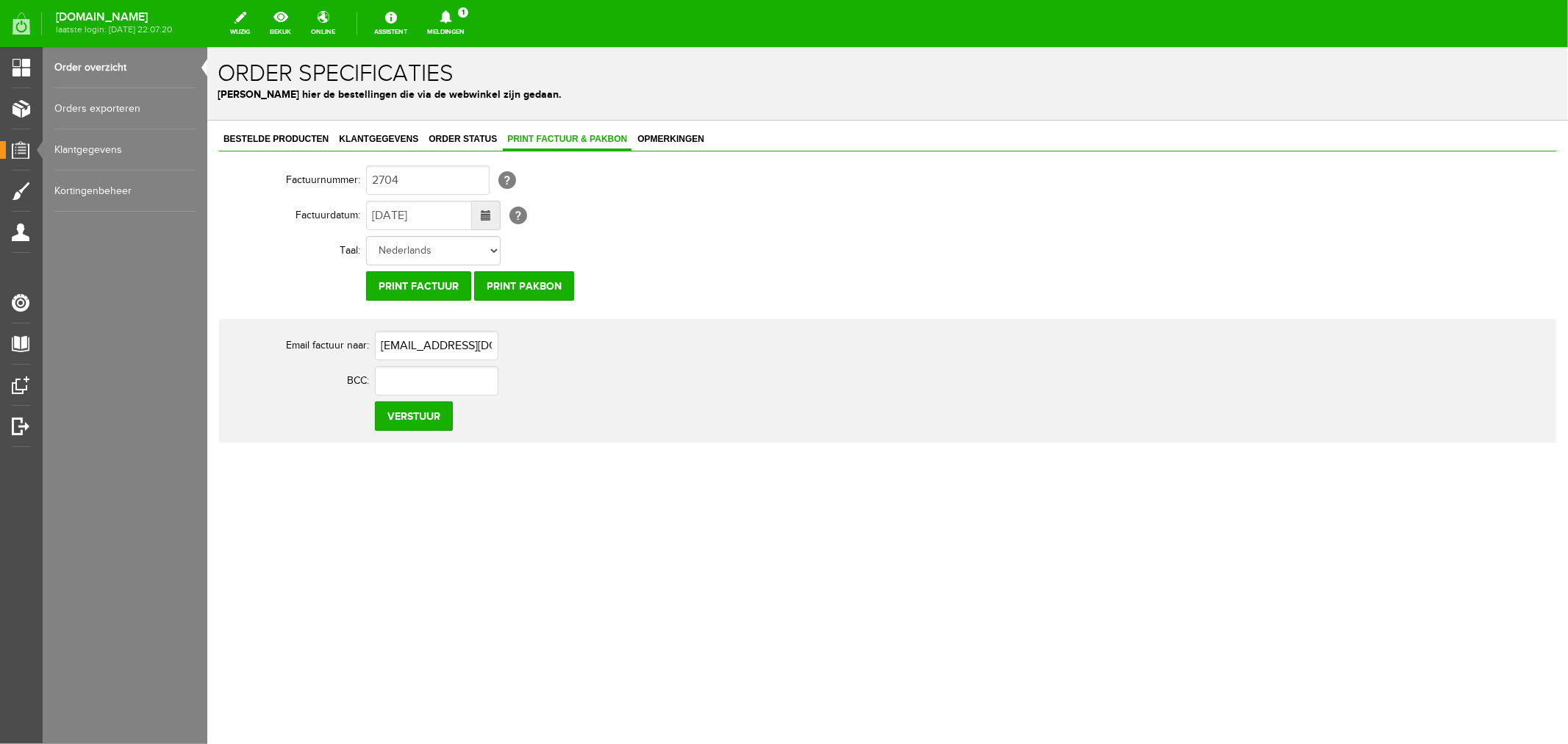
click at [452, 17] on icon at bounding box center [445, 17] width 12 height 14
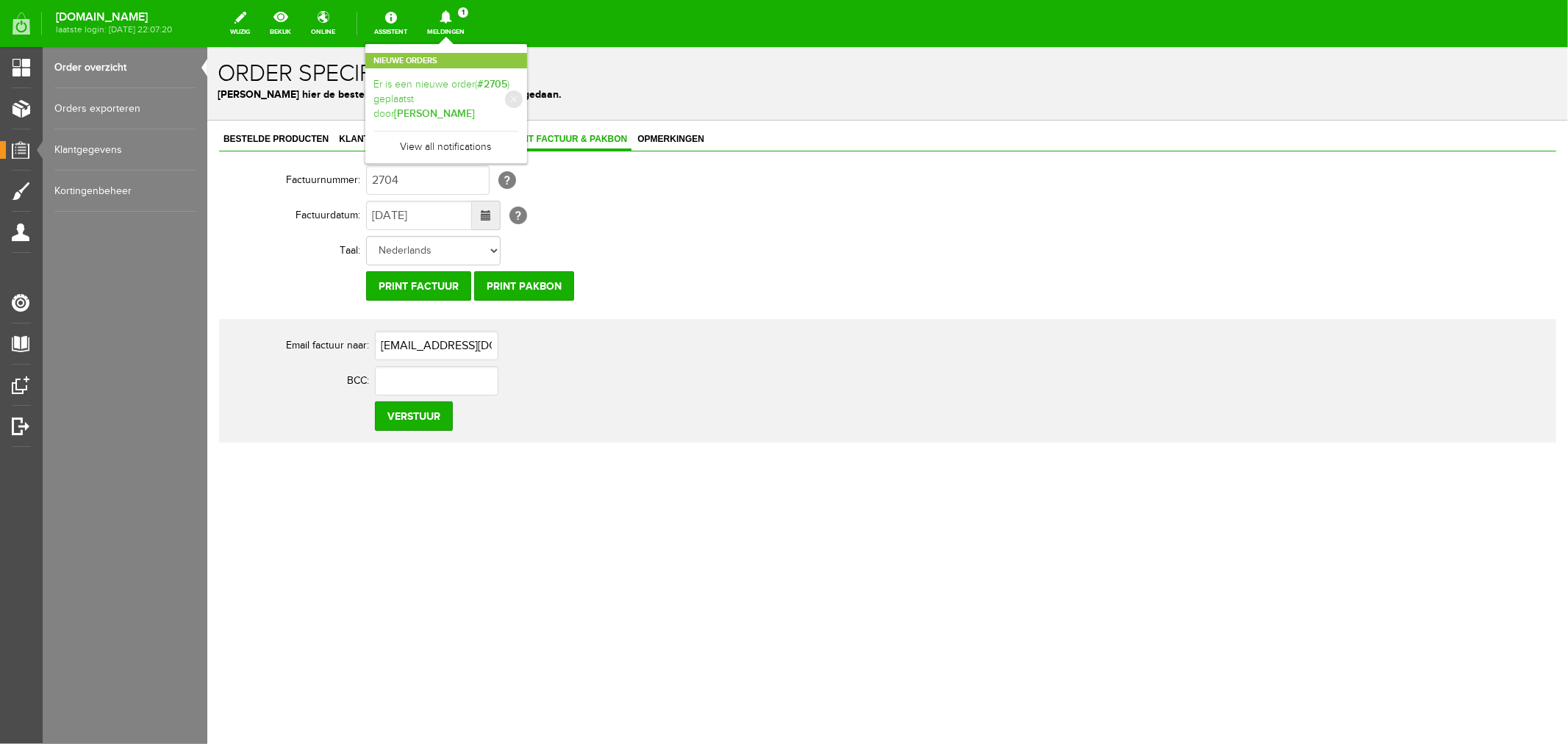
click at [502, 83] on link "Er is een nieuwe order( #2705 ) geplaatst door [PERSON_NAME]" at bounding box center [446, 99] width 144 height 45
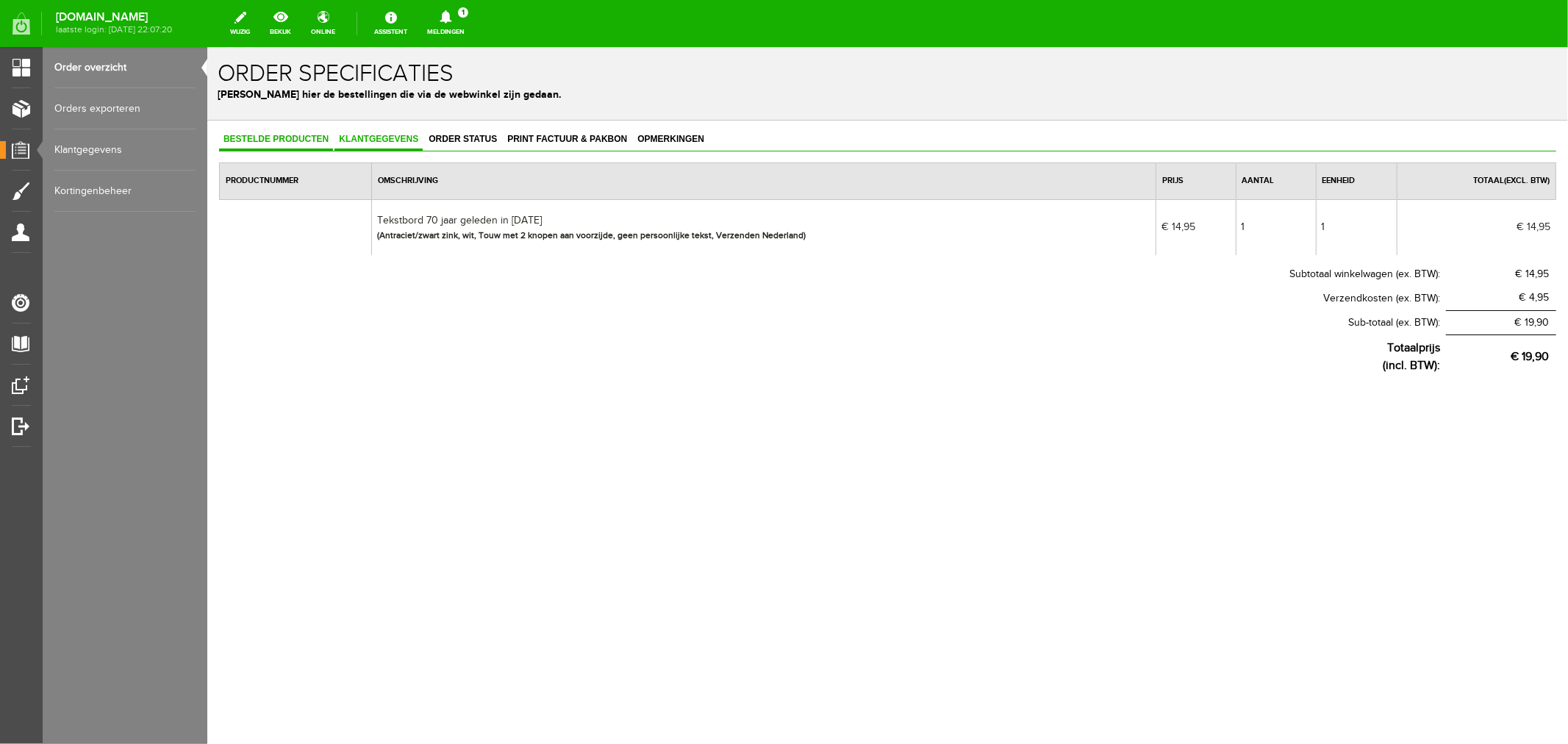
click at [369, 142] on link "Klantgegevens" at bounding box center [378, 139] width 88 height 21
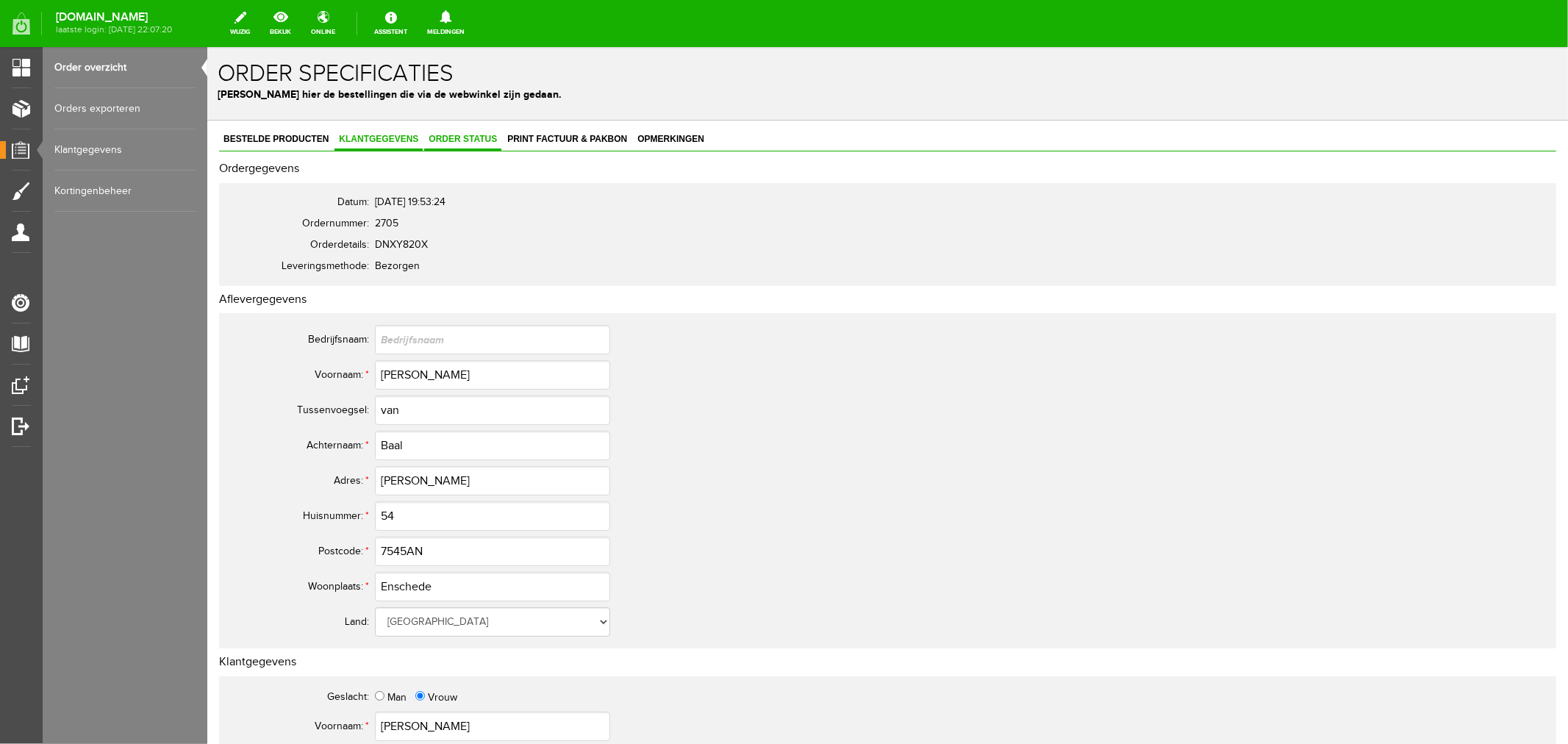
click at [453, 141] on span "Order status" at bounding box center [462, 138] width 77 height 10
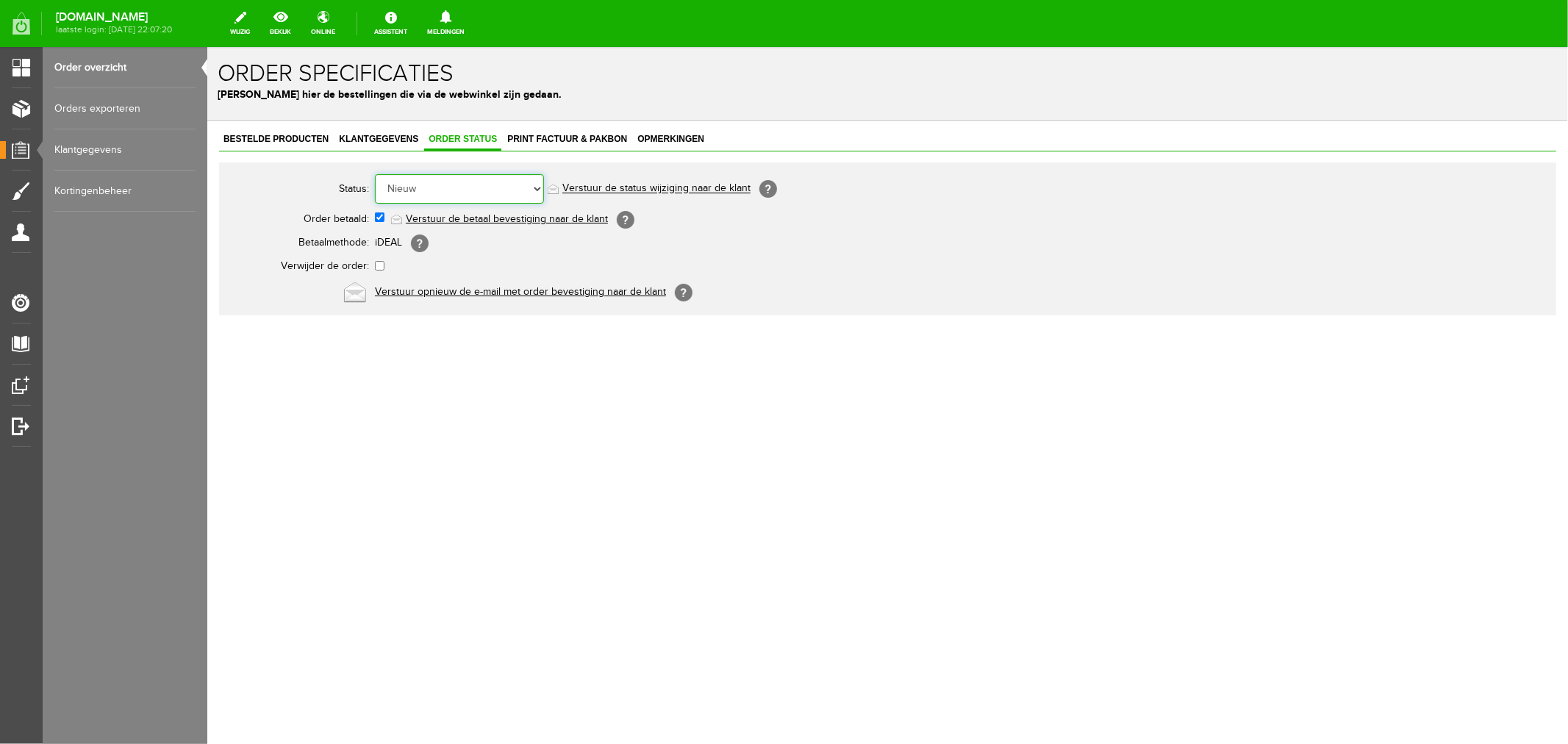
click at [416, 187] on select "Order niet afgerond Nieuw Order in behandeling Wacht op leverancier Wacht op be…" at bounding box center [459, 188] width 169 height 29
select select "2"
click at [375, 173] on select "Order niet afgerond Nieuw Order in behandeling Wacht op leverancier Wacht op be…" at bounding box center [459, 188] width 169 height 29
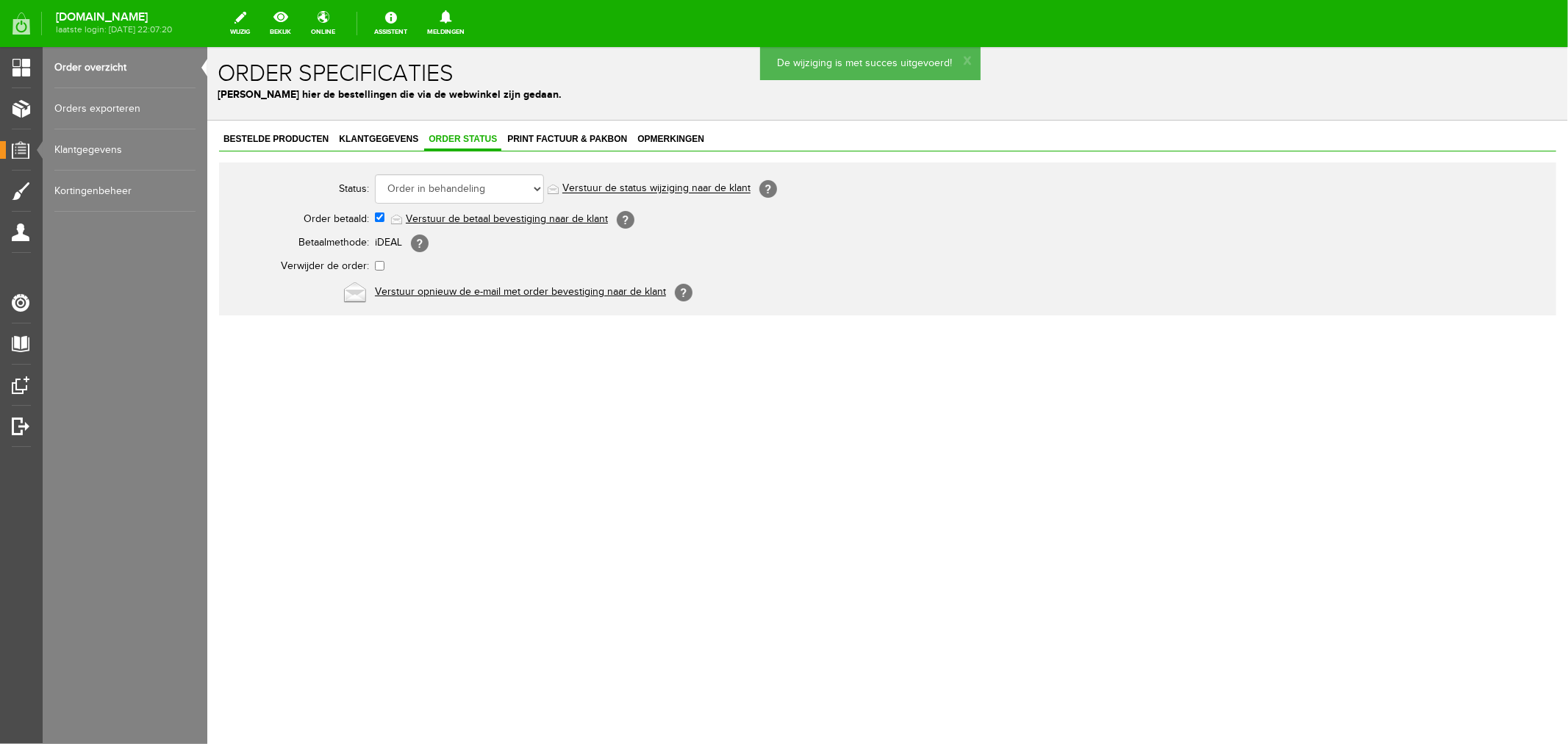
click at [592, 190] on link "Verstuur de status wijziging naar de klant" at bounding box center [655, 188] width 188 height 12
click at [379, 141] on span "Klantgegevens" at bounding box center [378, 138] width 88 height 10
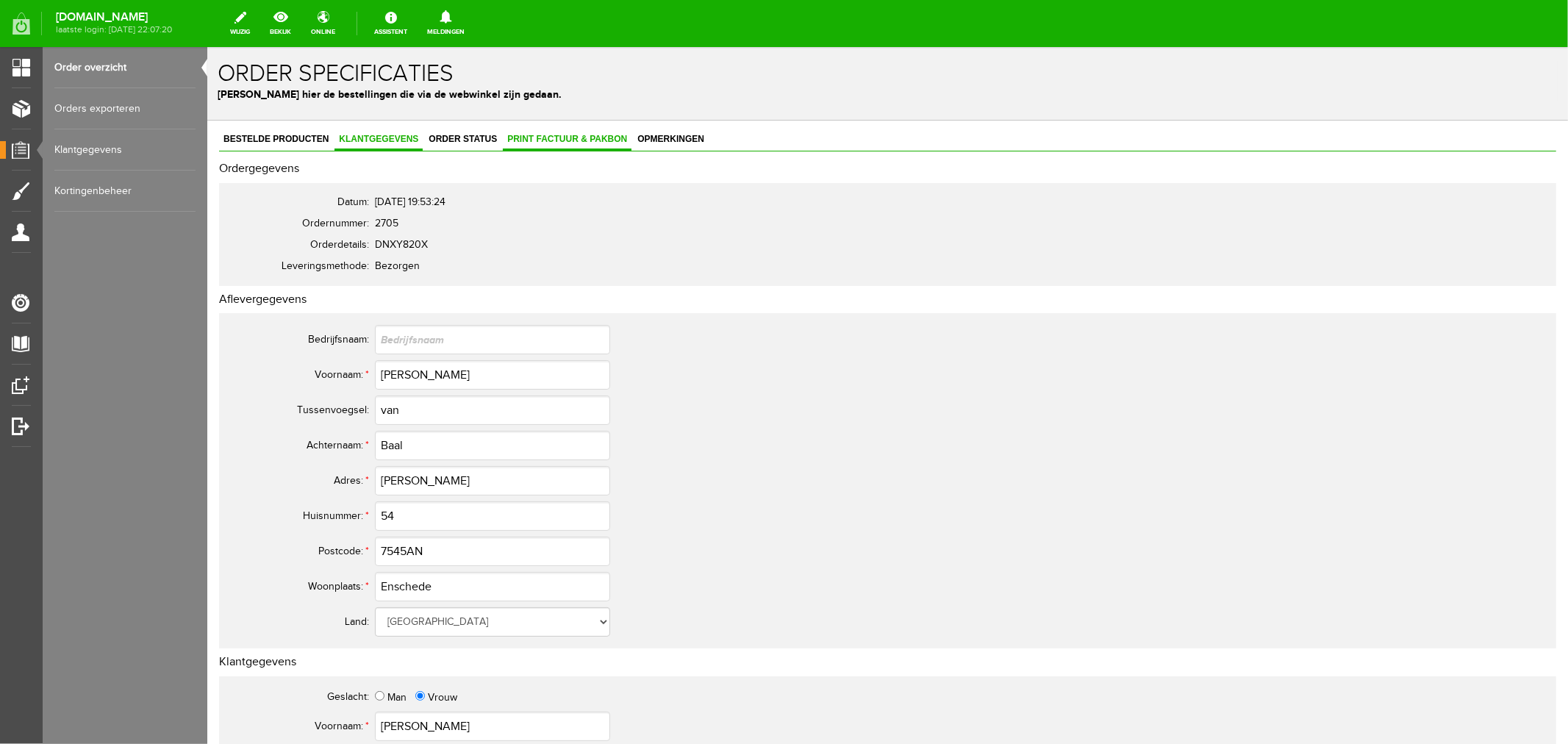
click at [530, 144] on link "Print factuur & pakbon" at bounding box center [567, 139] width 129 height 21
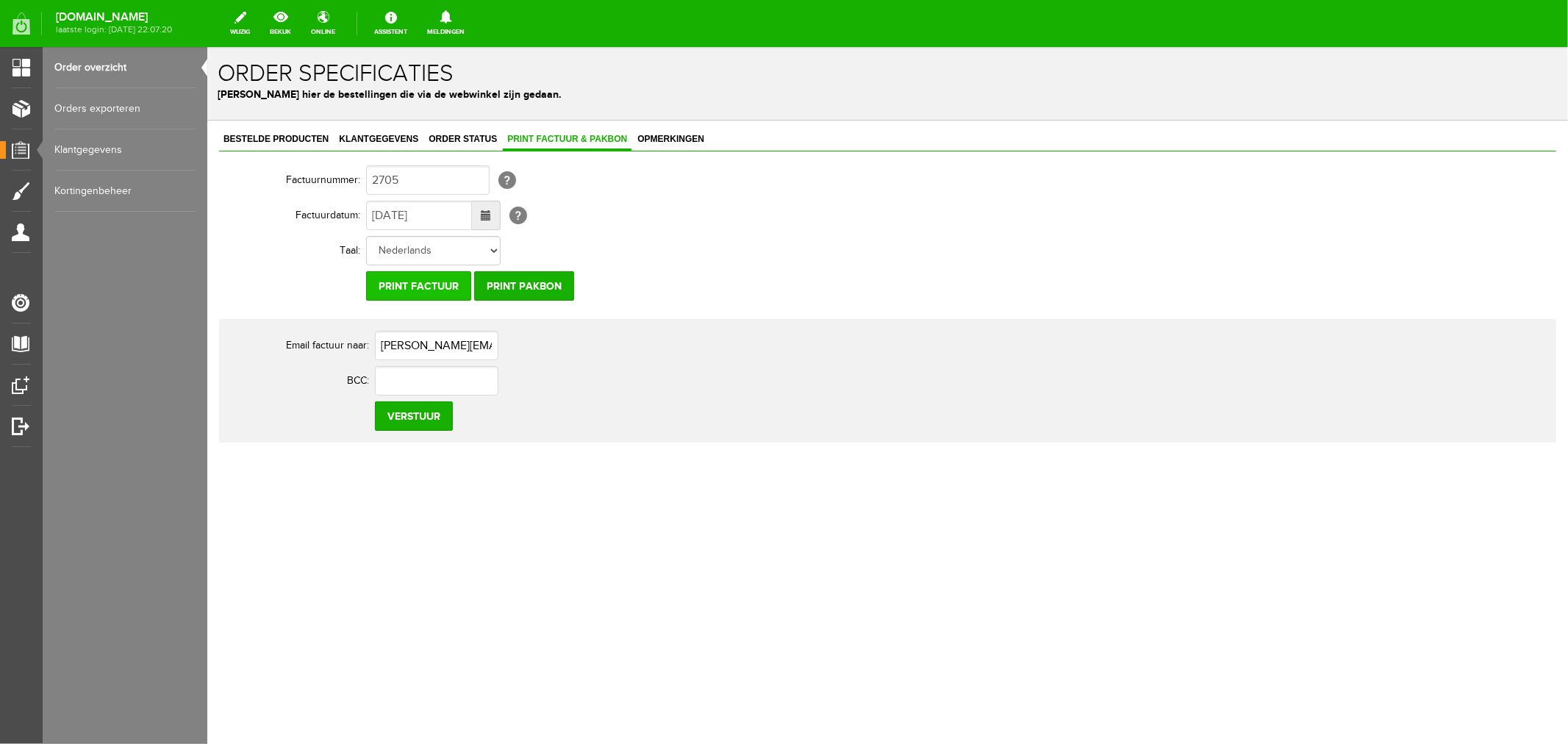
click at [394, 286] on input "Print factuur" at bounding box center [418, 285] width 105 height 29
